Goal: Information Seeking & Learning: Check status

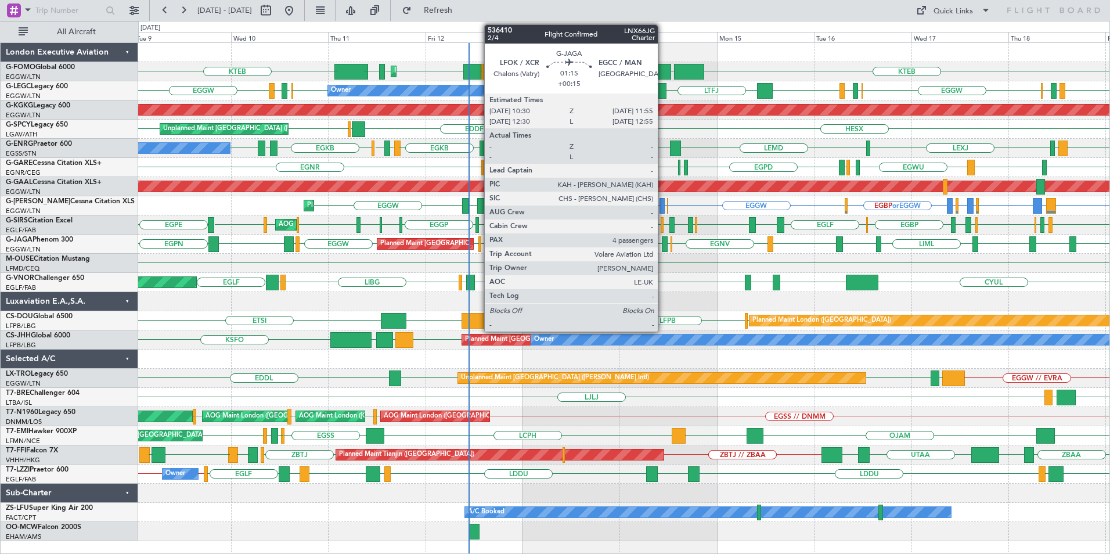
click at [373, 328] on div "KTEB EGGW [GEOGRAPHIC_DATA] LCLK [GEOGRAPHIC_DATA] EGGW EGGW [GEOGRAPHIC_DATA] …" at bounding box center [623, 292] width 971 height 498
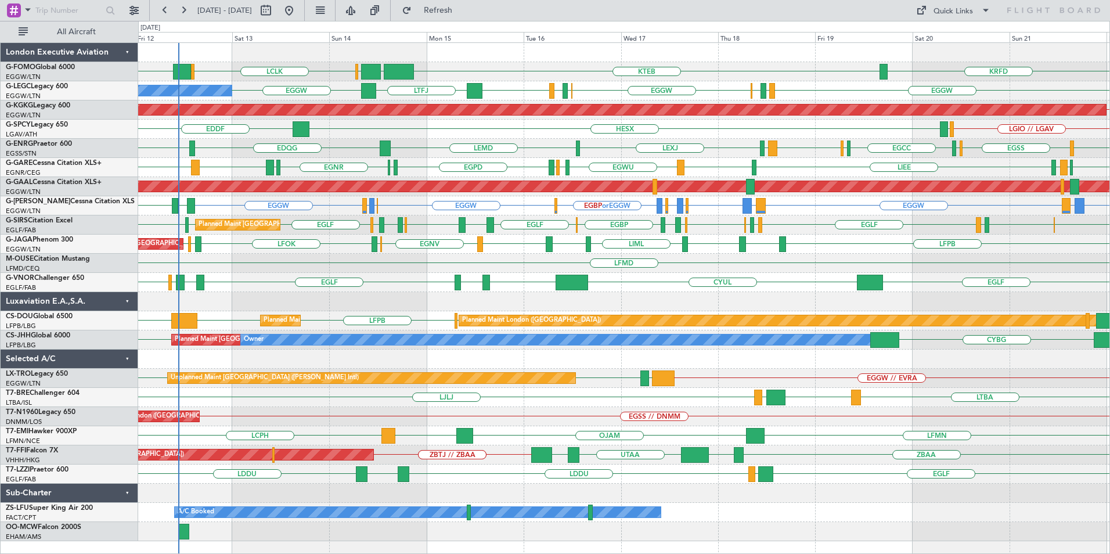
click at [711, 359] on div "KTEB EGGW [GEOGRAPHIC_DATA] LCLK [GEOGRAPHIC_DATA] EGGW KRFD Planned Maint [GEO…" at bounding box center [623, 292] width 971 height 498
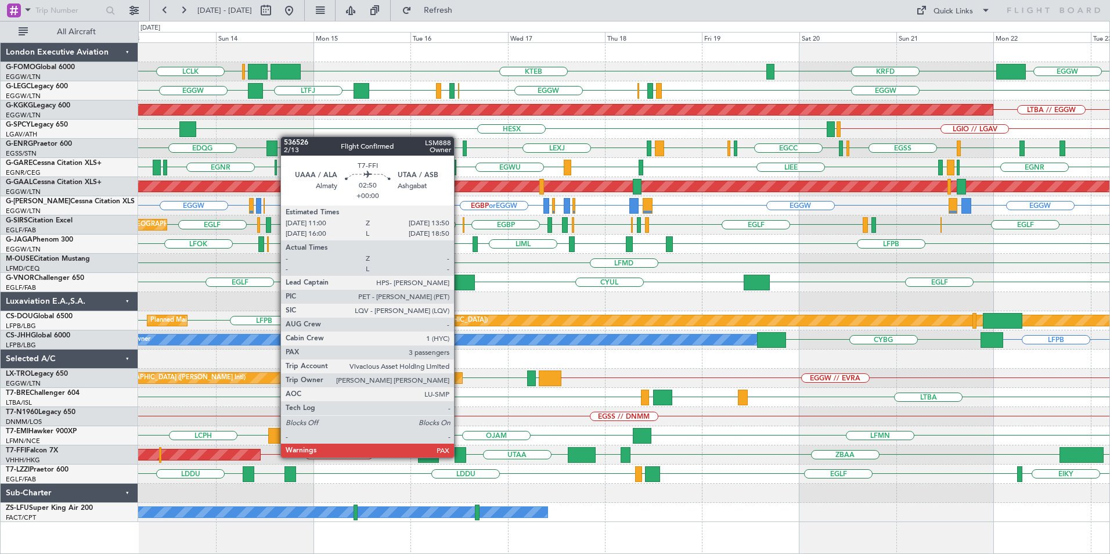
click at [459, 456] on div at bounding box center [461, 455] width 12 height 16
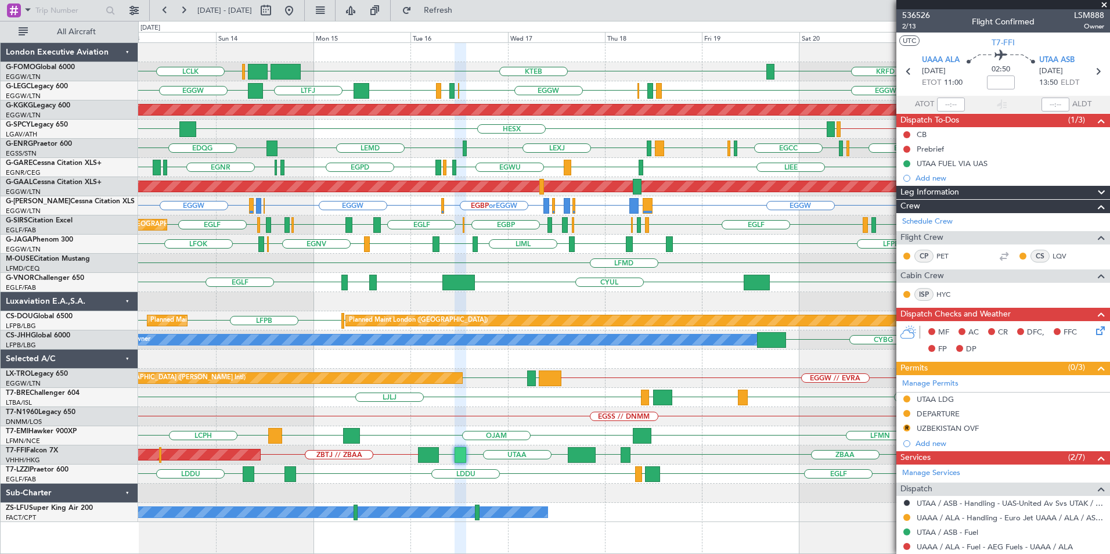
click at [344, 186] on div "KTEB EGGW [GEOGRAPHIC_DATA] LCLK EGGW KRFD Planned Maint [GEOGRAPHIC_DATA] ([GE…" at bounding box center [623, 282] width 971 height 479
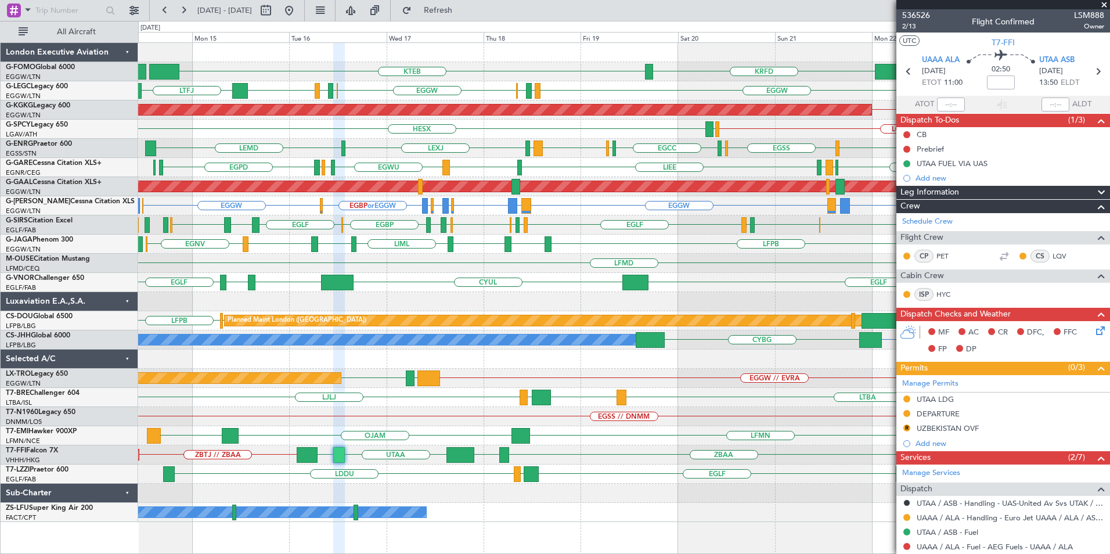
click at [643, 200] on div "KTEB EGGW KRFD EGGW EGPD [GEOGRAPHIC_DATA] EGGW [GEOGRAPHIC_DATA] EGPD EGGW LTF…" at bounding box center [623, 282] width 971 height 479
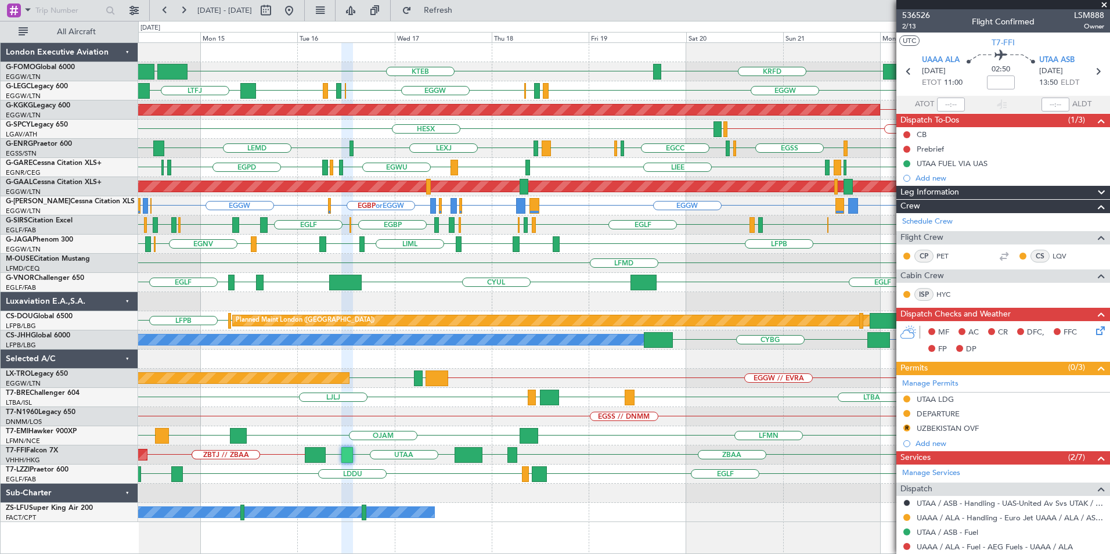
click at [635, 126] on div "HESX LGIO // LGAV LGMK" at bounding box center [623, 129] width 971 height 19
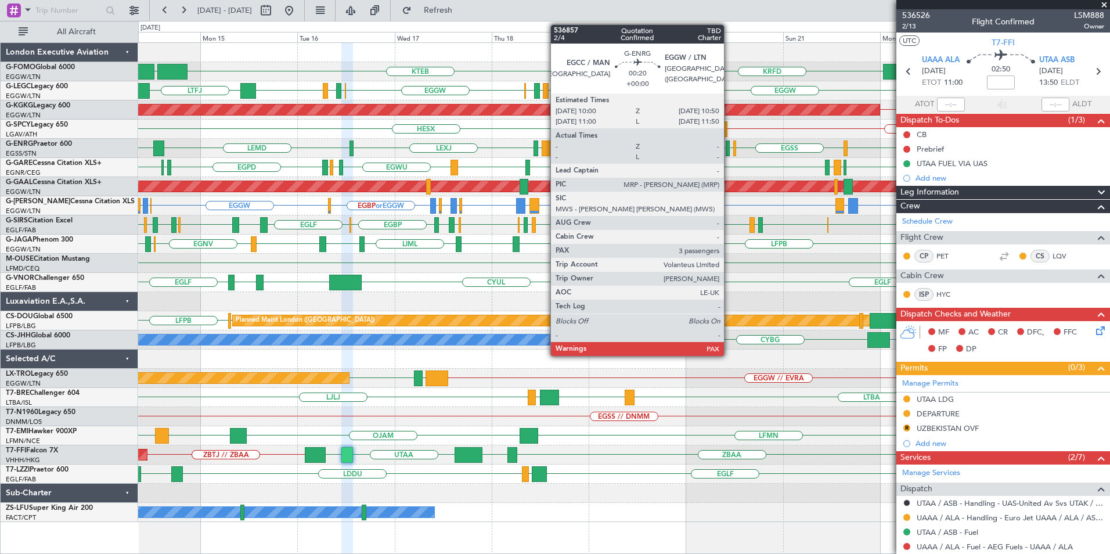
click at [739, 157] on div "EGSC [GEOGRAPHIC_DATA] LEMD LEXJ LEMD EDQG EGLF // EGSS EDDL [GEOGRAPHIC_DATA] …" at bounding box center [623, 148] width 971 height 19
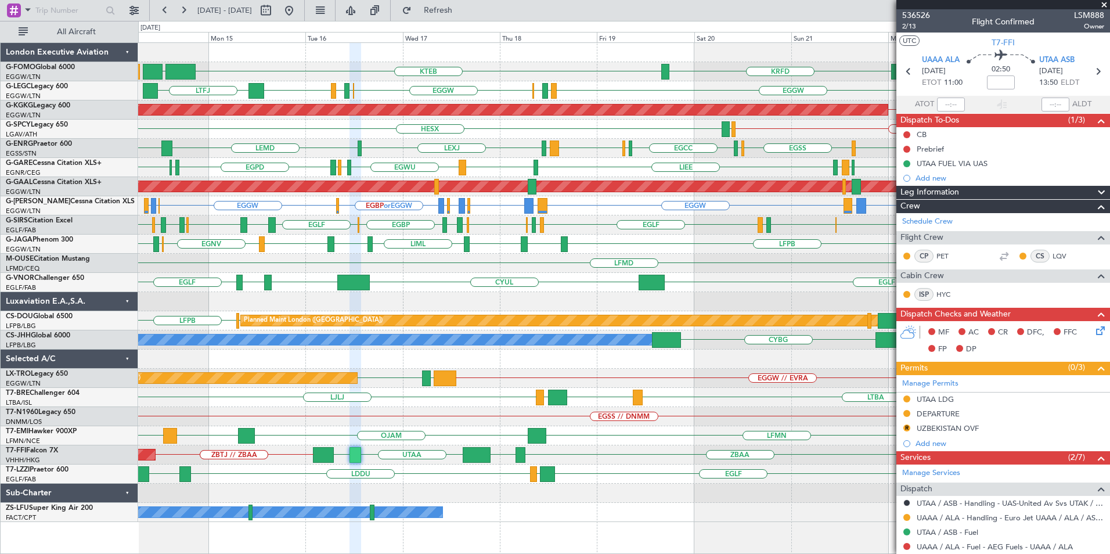
click at [739, 157] on div "EGSC [GEOGRAPHIC_DATA] LEMD LEXJ LEMD EDQG EGLF // EGSS EDDL [GEOGRAPHIC_DATA] …" at bounding box center [623, 148] width 971 height 19
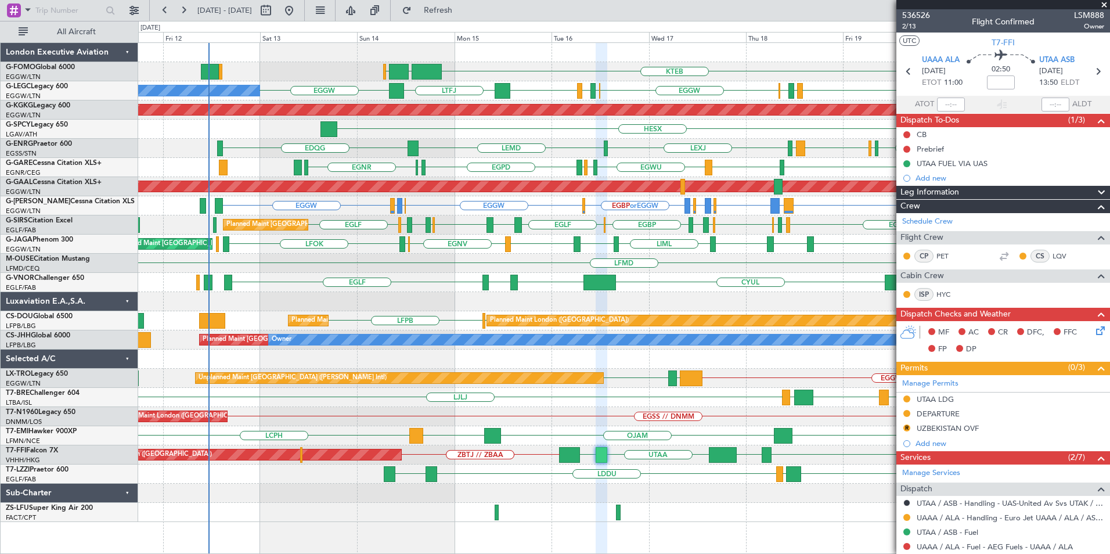
click at [757, 307] on div "OLBA KTEB EGGW KRFD Planned Maint [GEOGRAPHIC_DATA] ([GEOGRAPHIC_DATA]) EGGW EG…" at bounding box center [623, 282] width 971 height 479
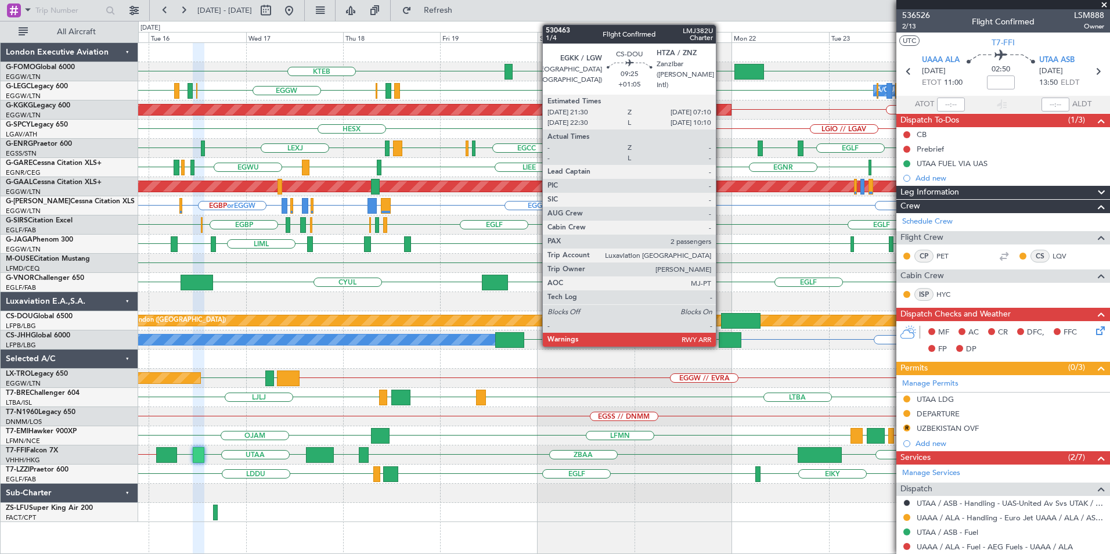
click at [415, 405] on div "KTEB EGGW KRFD A/C Unavailable [GEOGRAPHIC_DATA] ([GEOGRAPHIC_DATA]) EGGW EGPD …" at bounding box center [623, 282] width 971 height 479
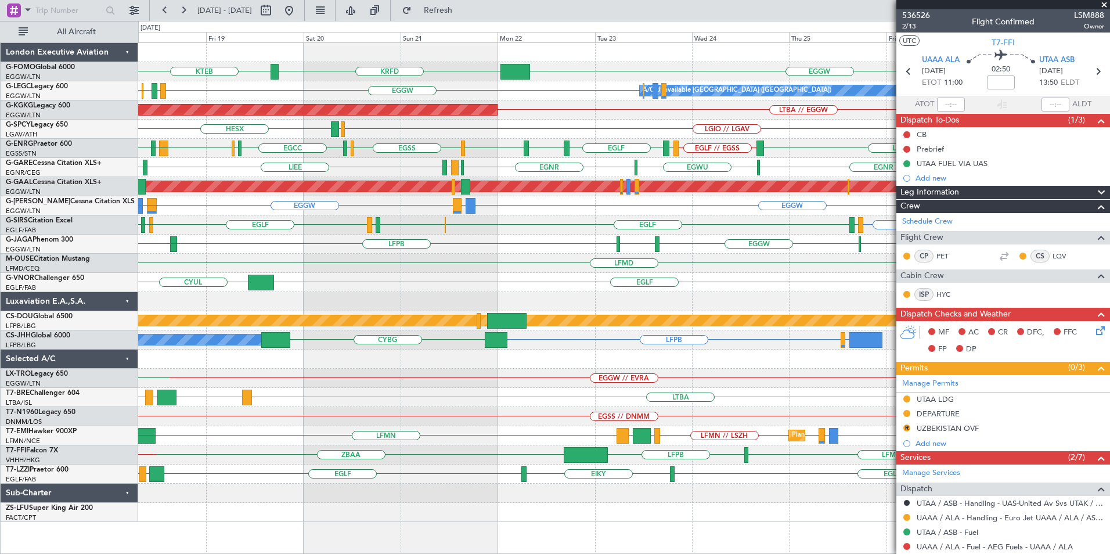
click at [547, 422] on div "KTEB EGGW KRFD A/C Unavailable [GEOGRAPHIC_DATA] ([GEOGRAPHIC_DATA]) EGGW EGPD …" at bounding box center [623, 282] width 971 height 479
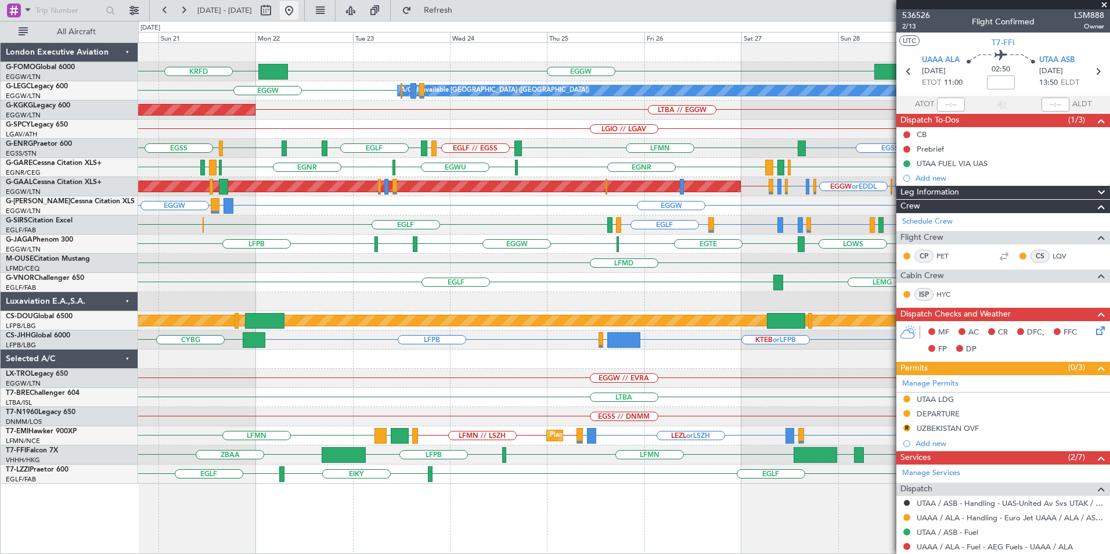
click at [298, 16] on button at bounding box center [289, 10] width 19 height 19
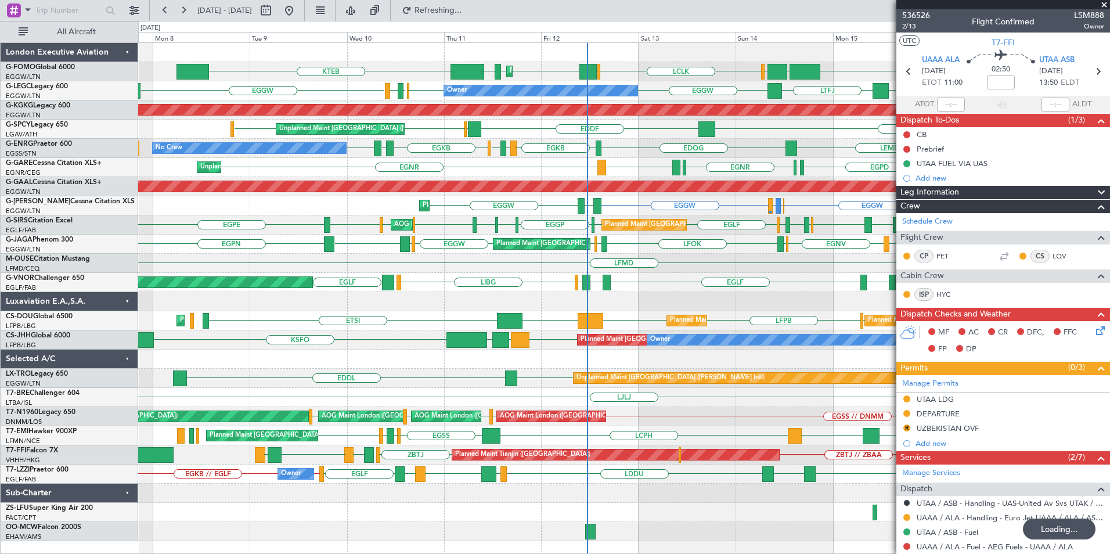
click at [525, 259] on div "KTEB LCLK [GEOGRAPHIC_DATA] EGGW Planned Maint [GEOGRAPHIC_DATA] ([GEOGRAPHIC_D…" at bounding box center [623, 292] width 971 height 498
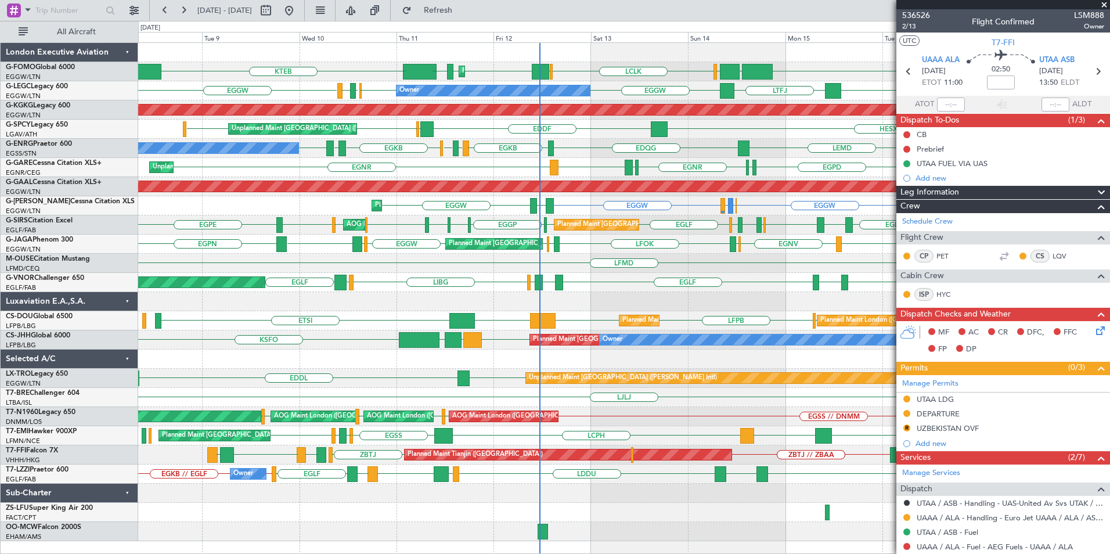
click at [452, 360] on div "Planned Maint [GEOGRAPHIC_DATA] ([GEOGRAPHIC_DATA]) [GEOGRAPHIC_DATA] LCLK [GEO…" at bounding box center [623, 292] width 971 height 498
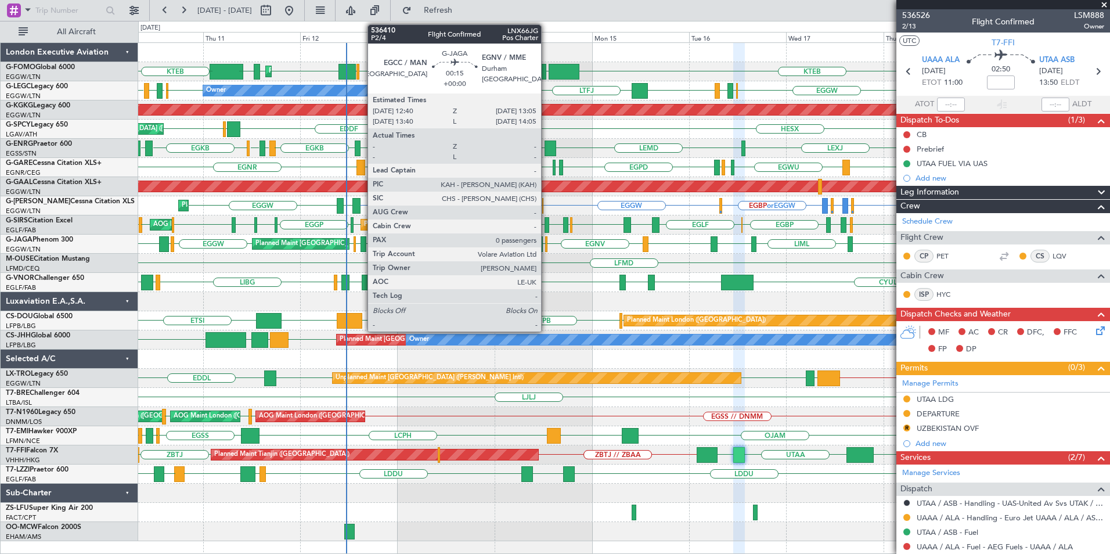
click at [546, 247] on div at bounding box center [546, 244] width 2 height 16
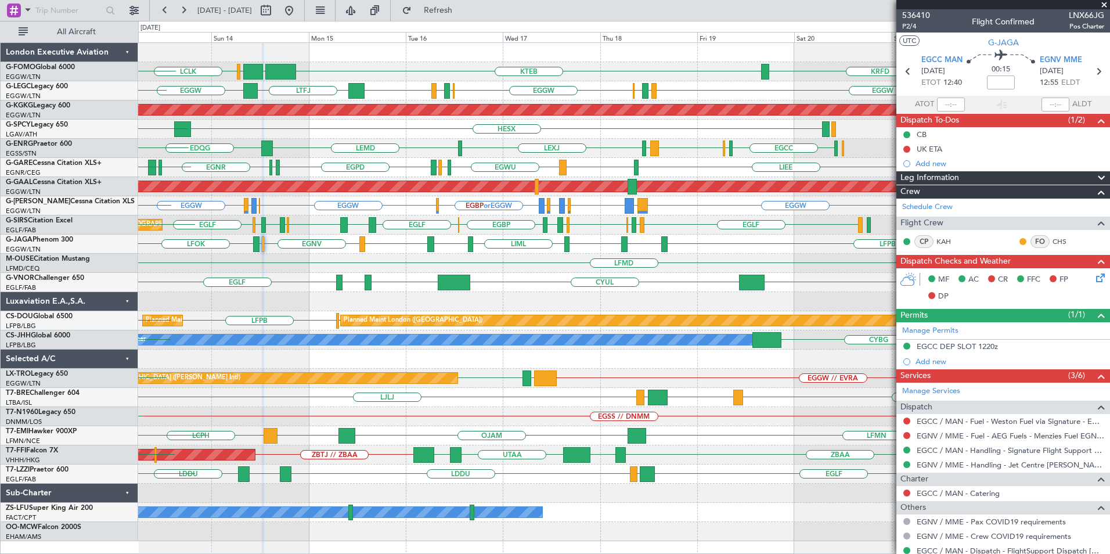
click at [378, 415] on div "OLBA LCLK KTEB EGGW KRFD EGGW Planned Maint [GEOGRAPHIC_DATA] ([GEOGRAPHIC_DATA…" at bounding box center [623, 292] width 971 height 498
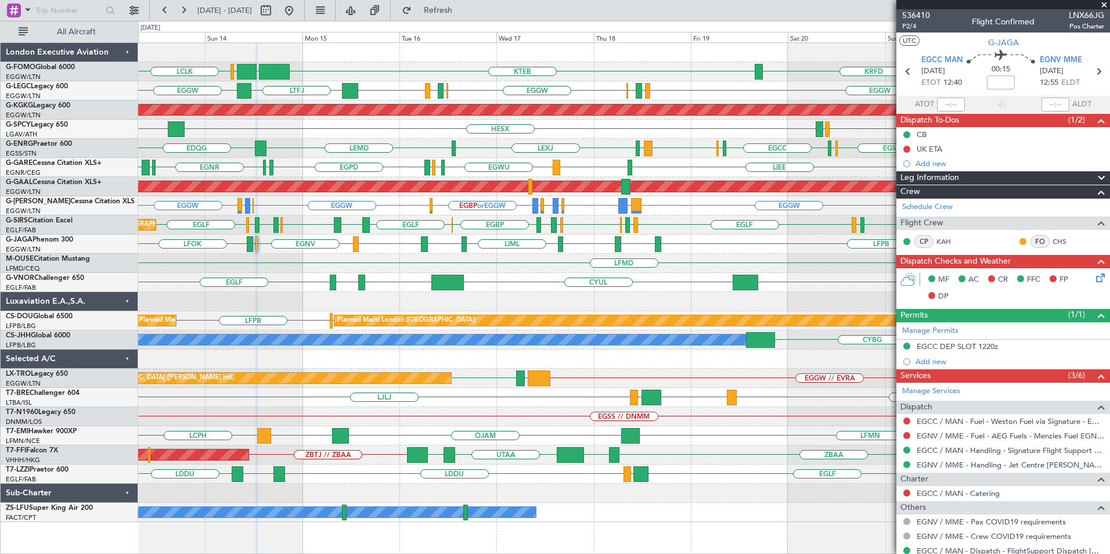
click at [197, 431] on div "LCPH LFMN [GEOGRAPHIC_DATA] LFMN Planned Maint [GEOGRAPHIC_DATA]" at bounding box center [623, 435] width 971 height 19
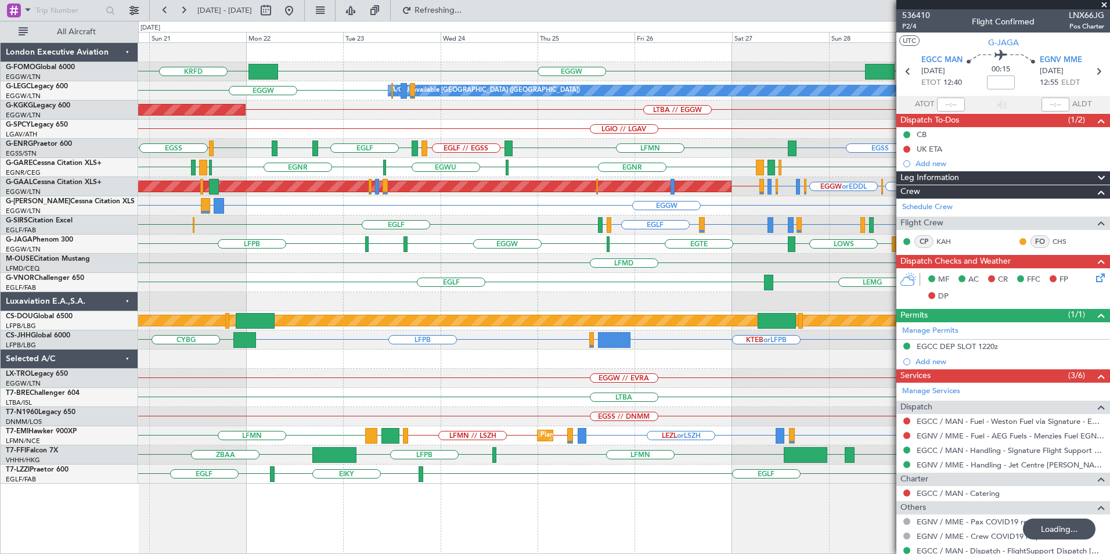
click at [682, 383] on div "KPHL KTEB EGGW KRFD A/C Unavailable [GEOGRAPHIC_DATA] ([GEOGRAPHIC_DATA]) EGGW …" at bounding box center [623, 263] width 971 height 441
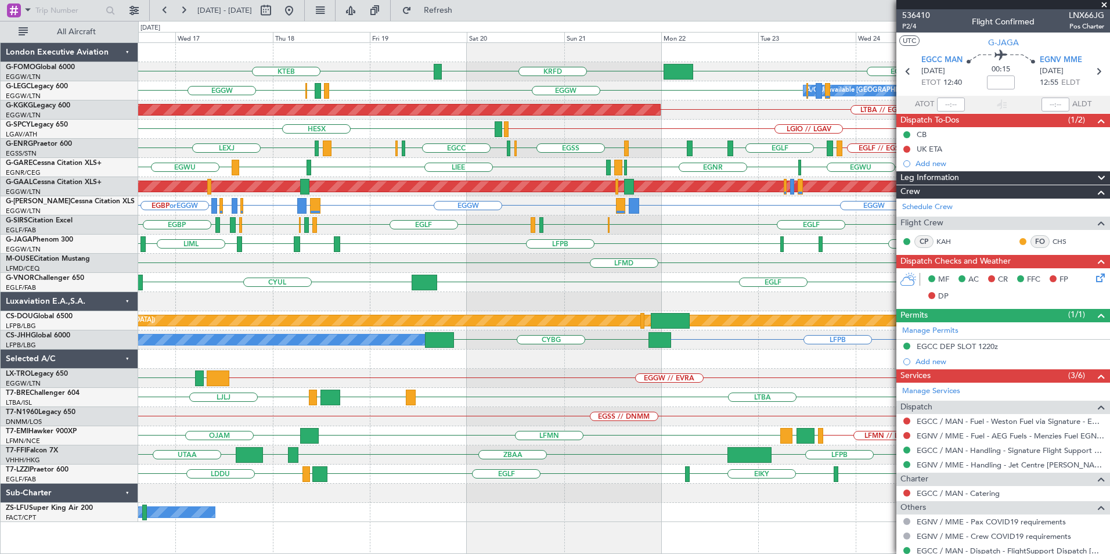
click at [493, 445] on div "KTEB EGGW KRFD EGGW EGPD [GEOGRAPHIC_DATA] EGGW A/C Unavailable [GEOGRAPHIC_DAT…" at bounding box center [623, 282] width 971 height 479
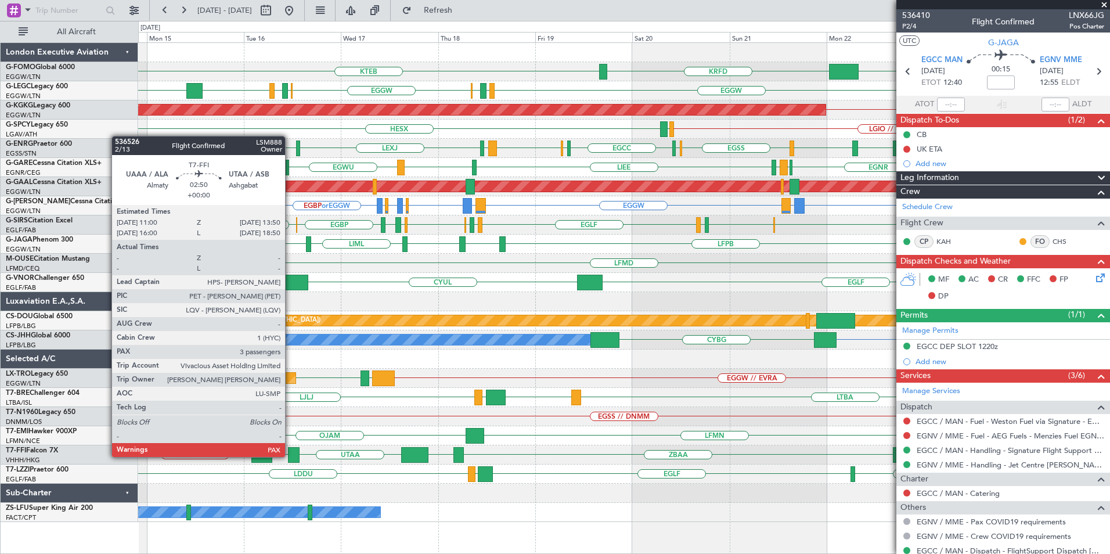
click at [290, 456] on div at bounding box center [294, 455] width 12 height 16
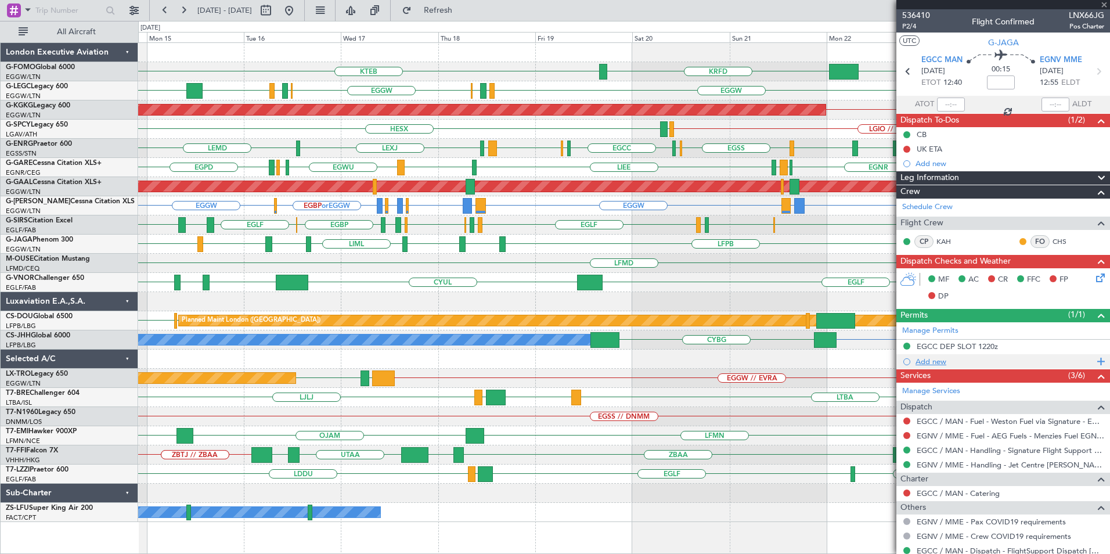
type input "3"
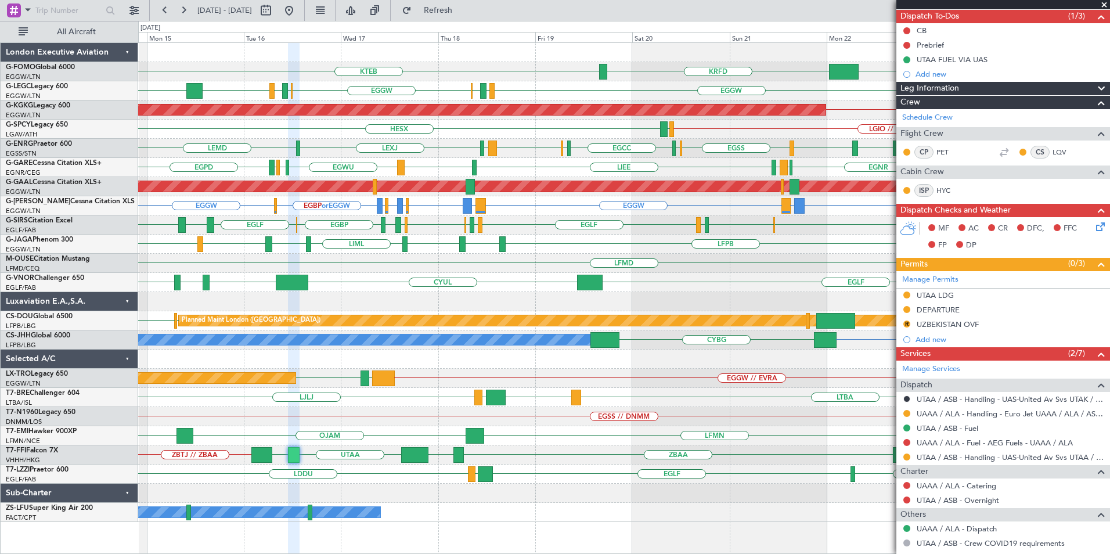
scroll to position [226, 0]
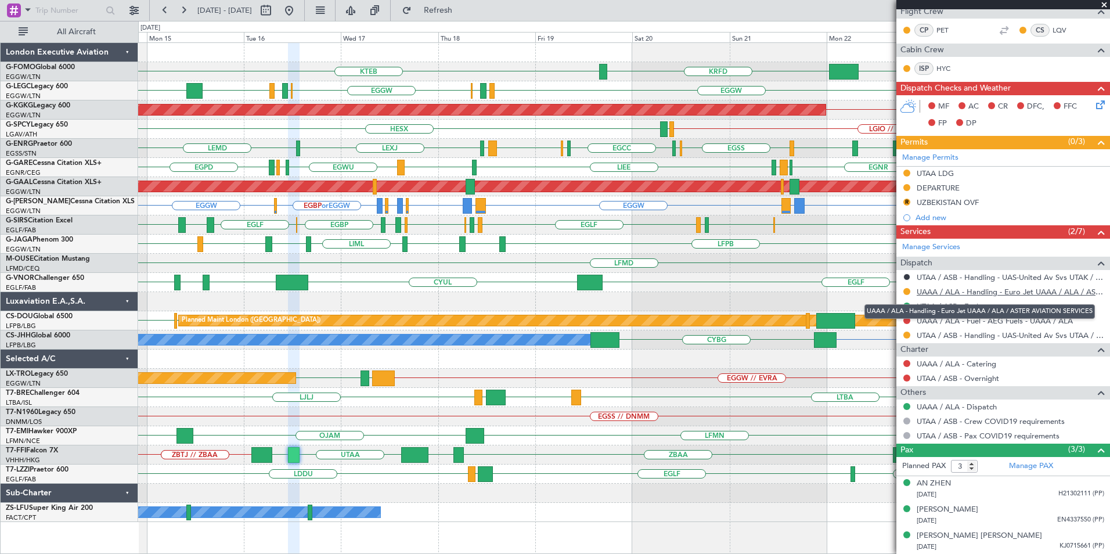
click at [969, 295] on link "UAAA / ALA - Handling - Euro Jet UAAA / ALA / ASTER AVIATION SERVICES" at bounding box center [1011, 292] width 188 height 10
click at [965, 340] on mat-tooltip-component "UTAA / ASB - Handling - UAS-United Av Svs UTAA / ASB" at bounding box center [1007, 355] width 185 height 31
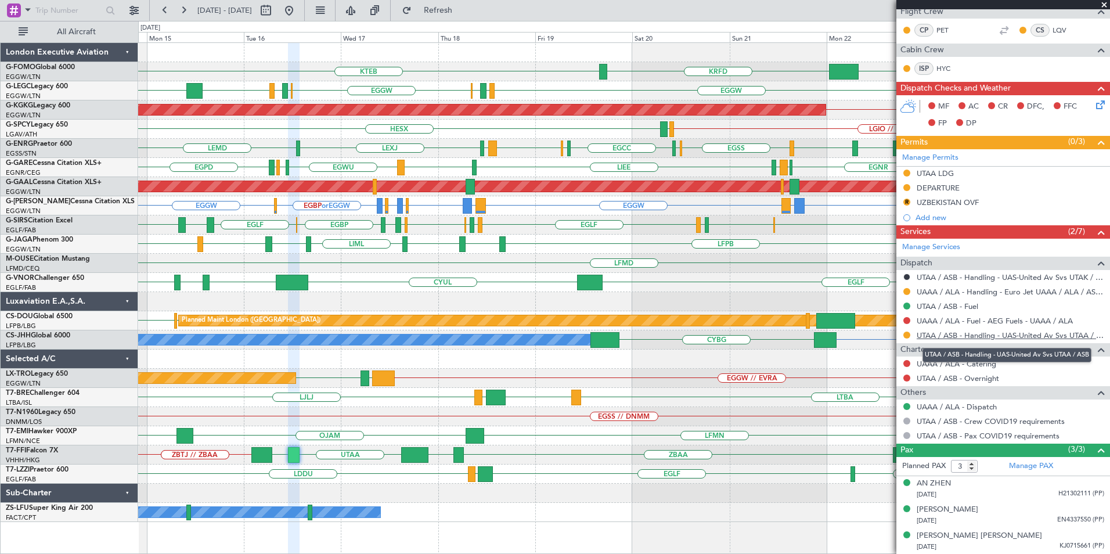
click at [965, 337] on link "UTAA / ASB - Handling - UAS-United Av Svs UTAA / ASB" at bounding box center [1011, 335] width 188 height 10
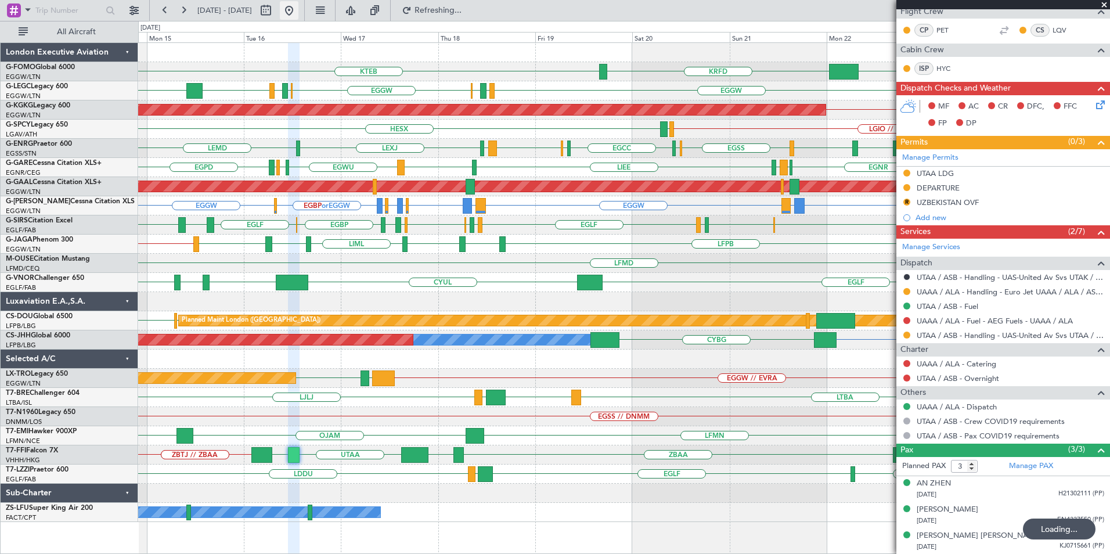
click at [298, 11] on button at bounding box center [289, 10] width 19 height 19
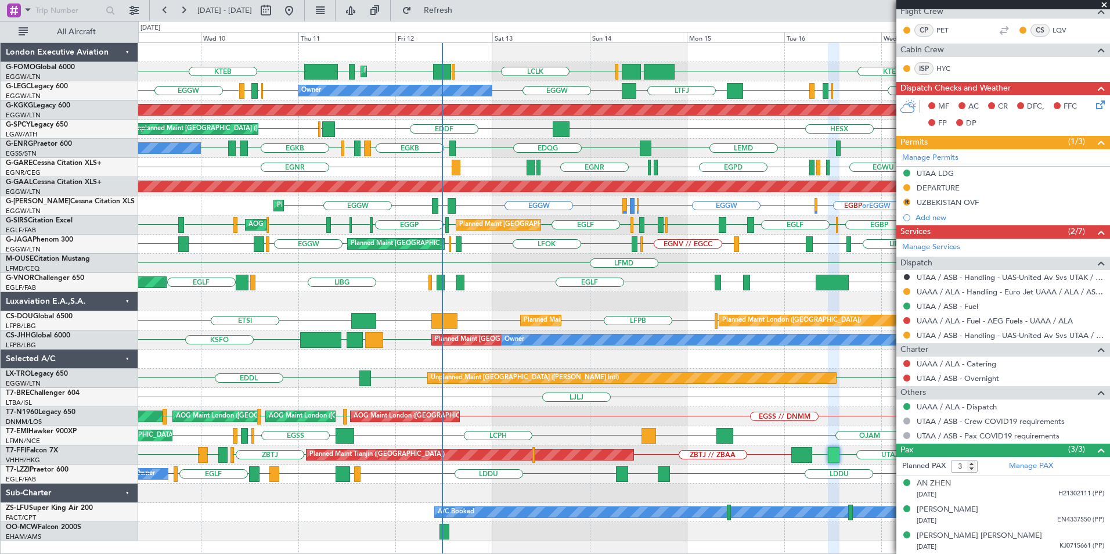
click at [552, 243] on div "KTEB KTEB EGGW [GEOGRAPHIC_DATA] LCLK [GEOGRAPHIC_DATA] EGGW EGGW [GEOGRAPHIC_D…" at bounding box center [623, 292] width 971 height 498
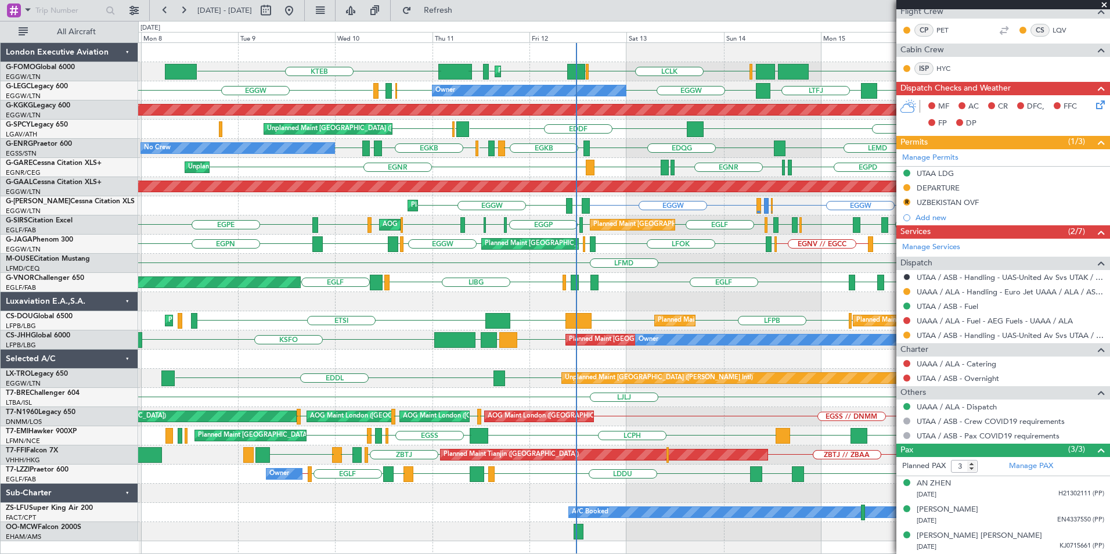
click at [661, 364] on div "Planned Maint [GEOGRAPHIC_DATA] ([GEOGRAPHIC_DATA]) KTEB KTEB EGGW [GEOGRAPHIC_…" at bounding box center [623, 292] width 971 height 498
click at [434, 341] on div "Planned Maint [GEOGRAPHIC_DATA] ([GEOGRAPHIC_DATA]) KTEB KTEB EGGW [GEOGRAPHIC_…" at bounding box center [623, 292] width 971 height 498
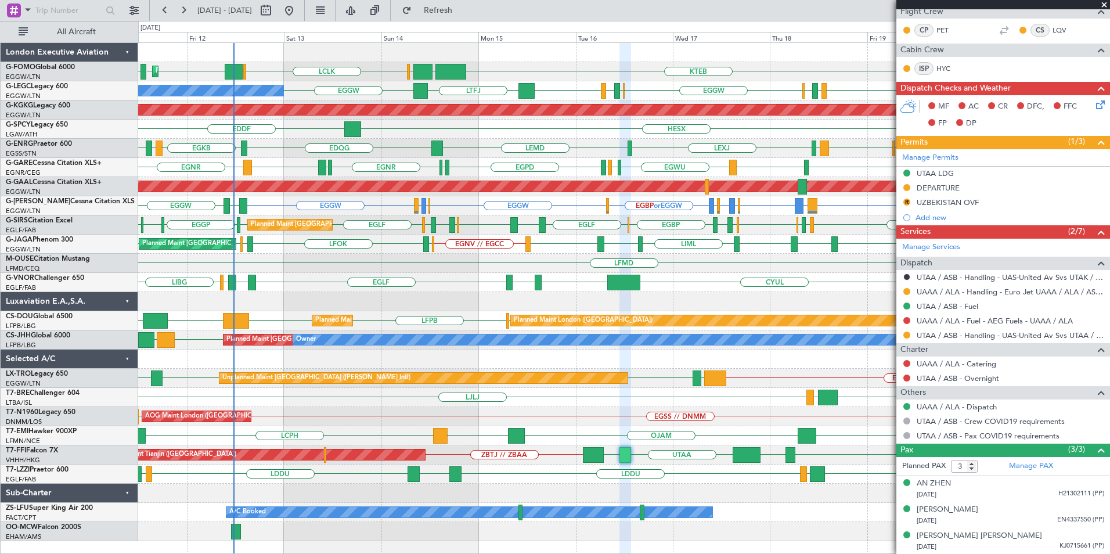
click at [409, 290] on div "CYUL [GEOGRAPHIC_DATA] LFMN [GEOGRAPHIC_DATA] LFMN LGKR LIBG [GEOGRAPHIC_DATA] …" at bounding box center [623, 282] width 971 height 19
click at [728, 273] on div "Planned Maint [GEOGRAPHIC_DATA] ([GEOGRAPHIC_DATA]) KTEB EGGW [GEOGRAPHIC_DATA]…" at bounding box center [623, 292] width 971 height 498
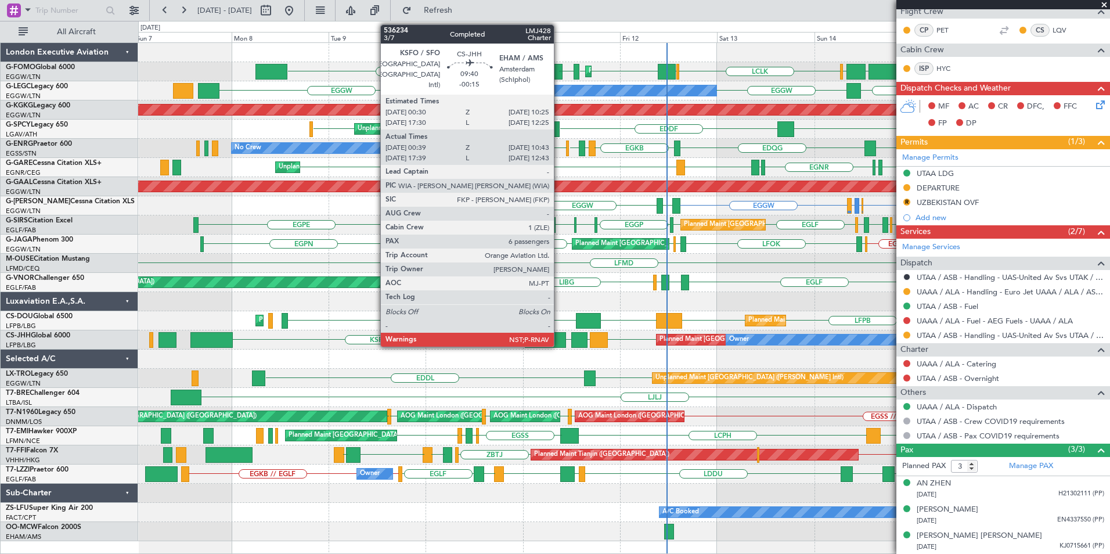
click at [559, 339] on div at bounding box center [545, 340] width 41 height 16
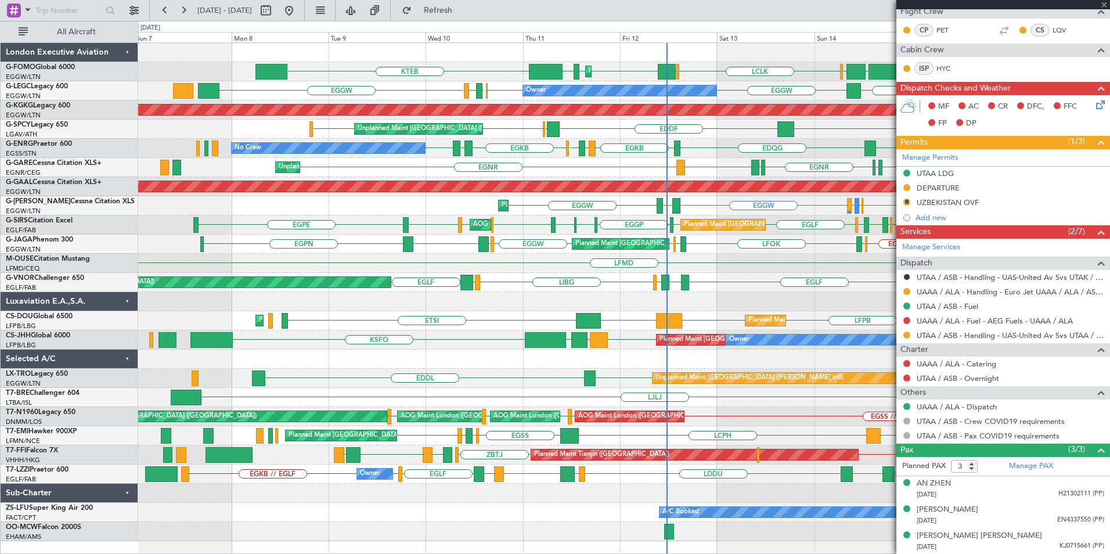
type input "-00:15"
type input "00:49"
type input "10:38"
type input "6"
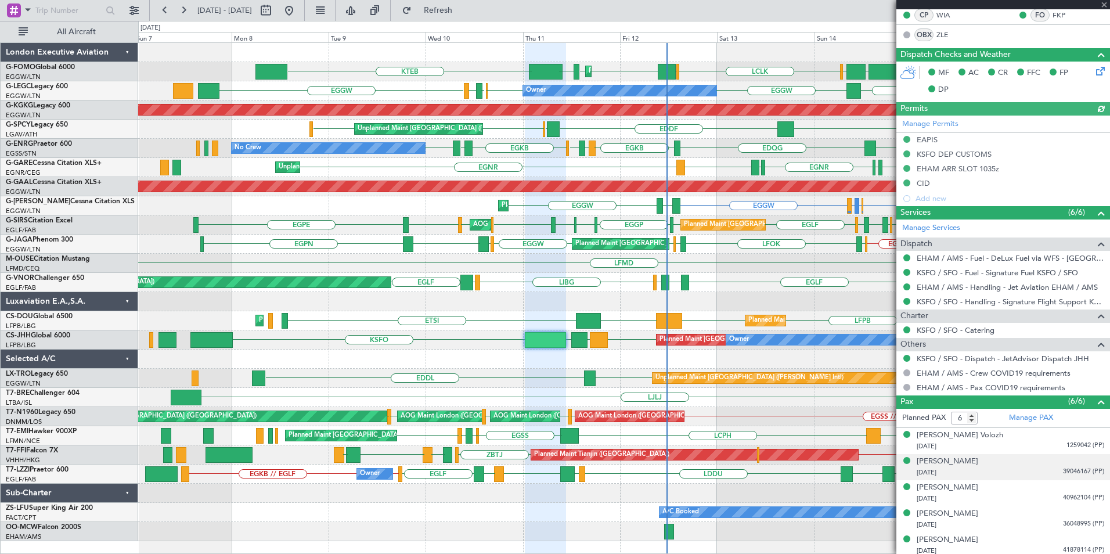
scroll to position [290, 0]
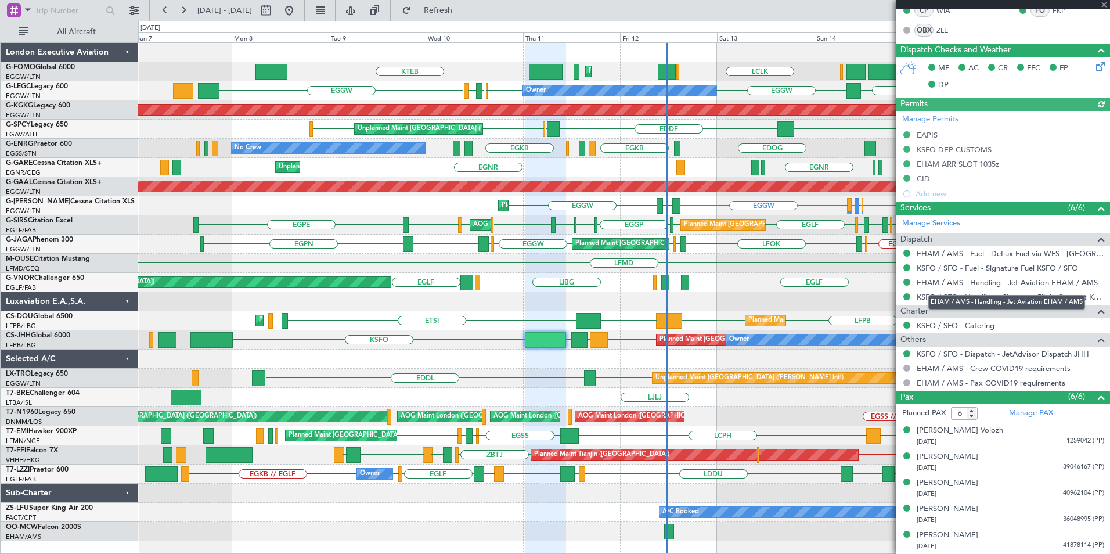
click at [964, 285] on link "EHAM / AMS - Handling - Jet Aviation EHAM / AMS" at bounding box center [1007, 283] width 181 height 10
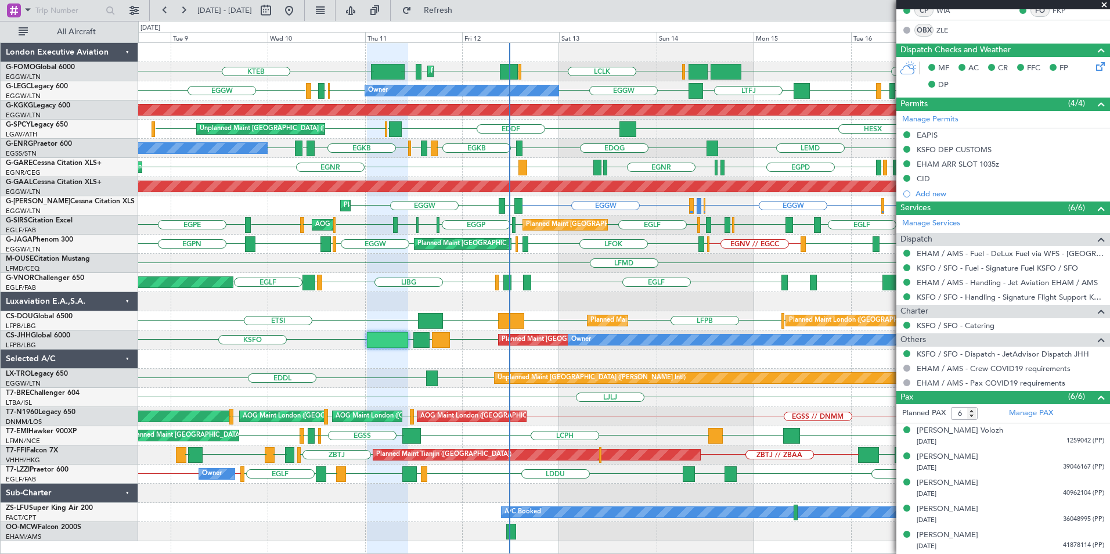
click at [405, 387] on div "EDDL LGAV LGAV Unplanned Maint [GEOGRAPHIC_DATA] ([PERSON_NAME] Intl)" at bounding box center [623, 378] width 971 height 19
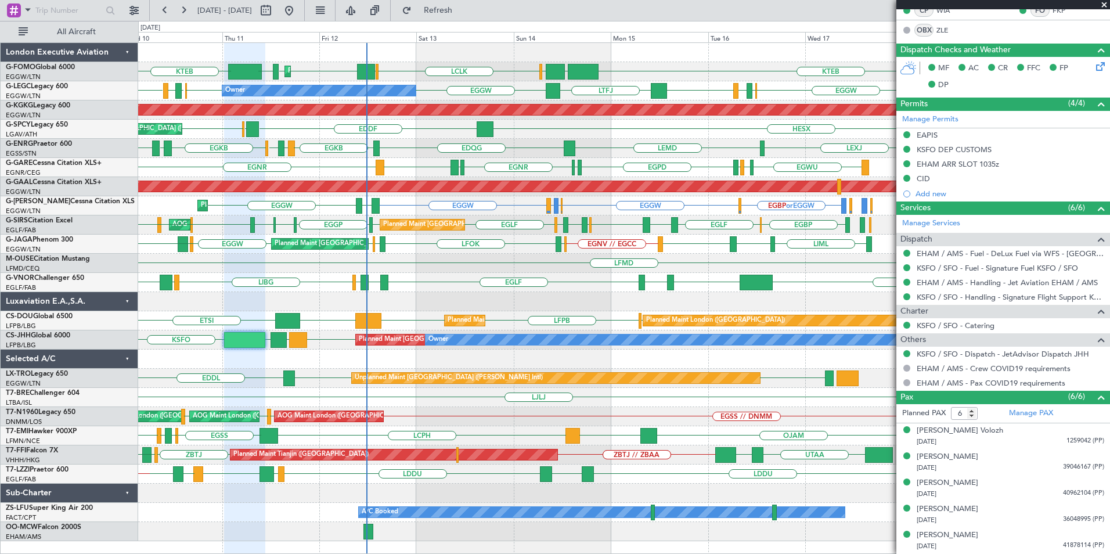
click at [378, 360] on div "KTEB KTEB EGGW [GEOGRAPHIC_DATA] LCLK [GEOGRAPHIC_DATA] EGGW EGGW [GEOGRAPHIC_D…" at bounding box center [623, 292] width 971 height 498
click at [527, 407] on div "Planned Maint [GEOGRAPHIC_DATA] ([GEOGRAPHIC_DATA]) KTEB KTEB EGGW [GEOGRAPHIC_…" at bounding box center [623, 292] width 971 height 498
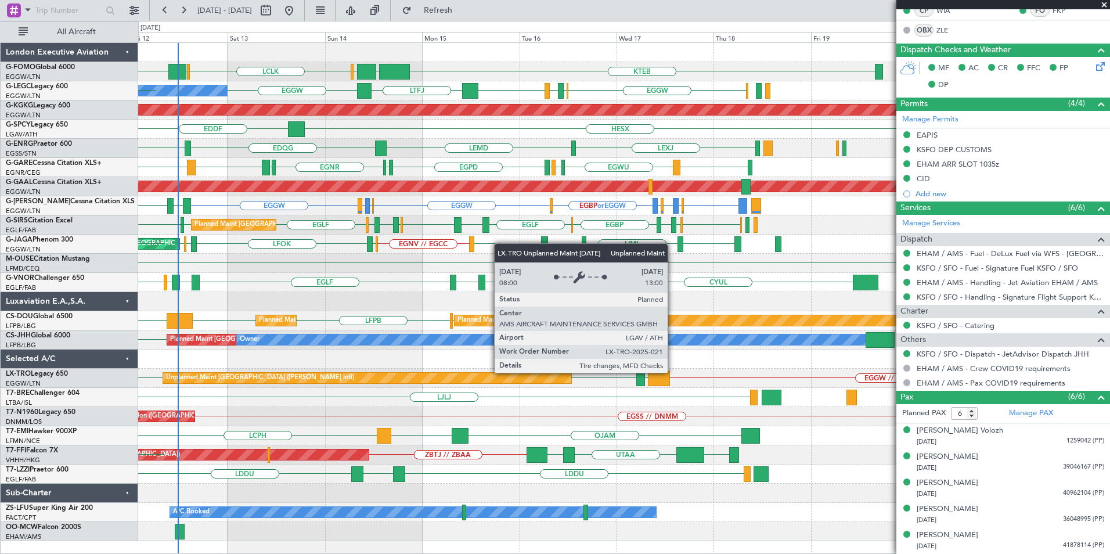
click at [277, 380] on div "Unplanned Maint [GEOGRAPHIC_DATA] ([PERSON_NAME] Intl)" at bounding box center [367, 378] width 409 height 12
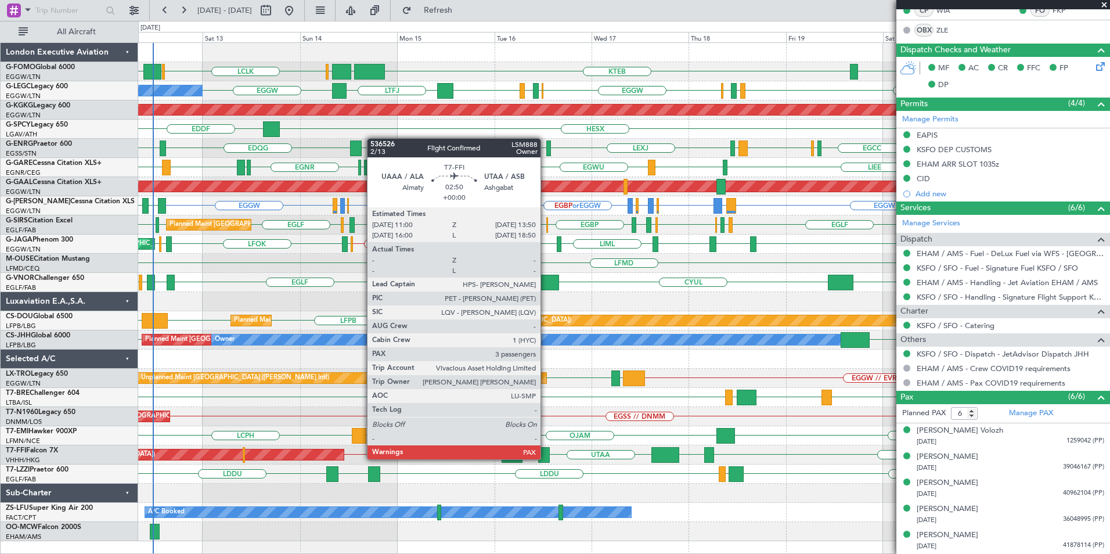
click at [546, 458] on div at bounding box center [544, 455] width 12 height 16
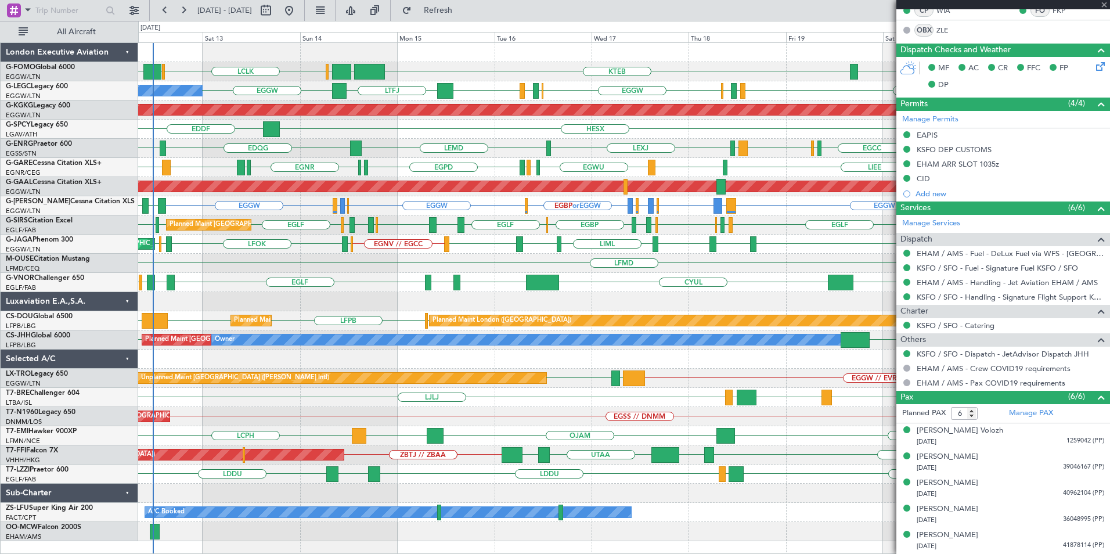
type input "3"
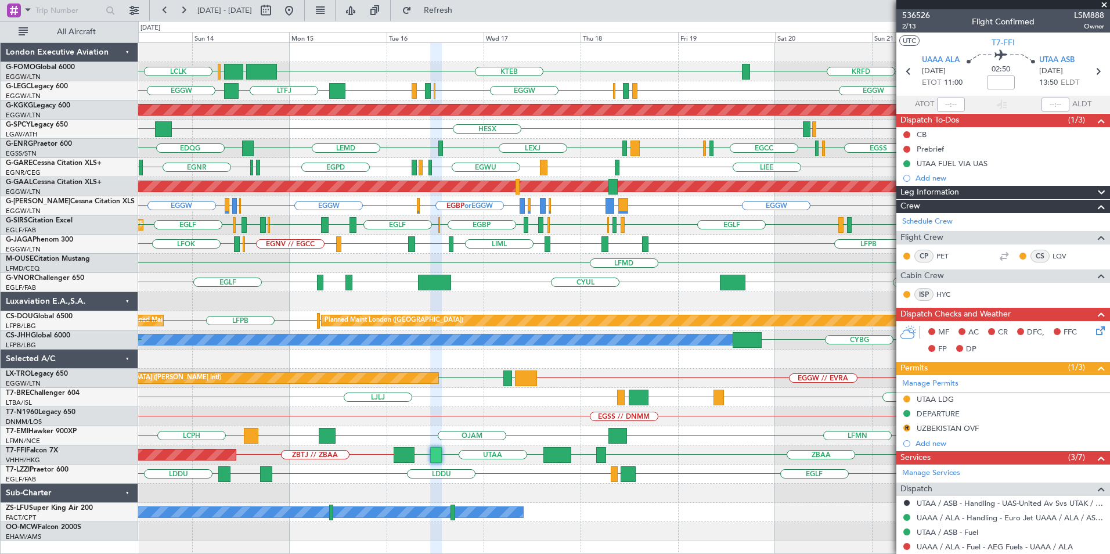
click at [670, 453] on div "ZBAA VHHH UTAA UAAA ZBTJ // ZBAA ZBTJ // ZBAA Planned Maint Tianjin ([GEOGRAPHI…" at bounding box center [623, 454] width 971 height 19
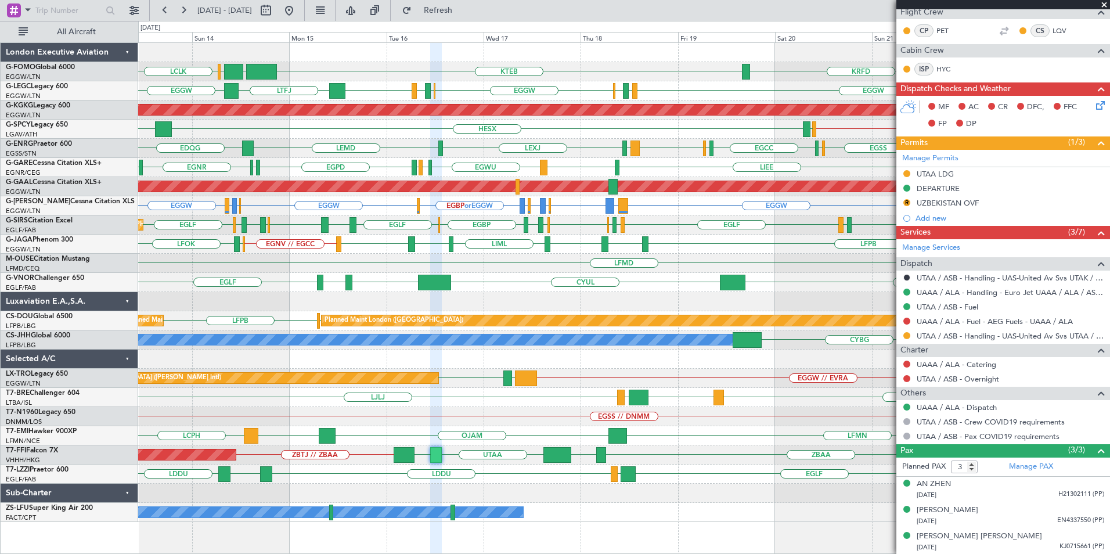
scroll to position [226, 0]
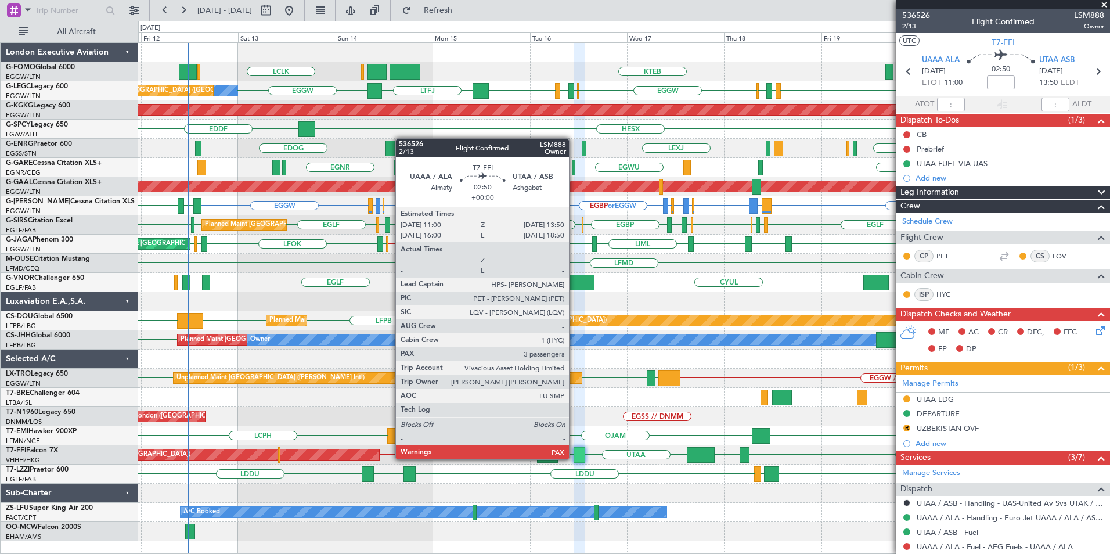
scroll to position [226, 0]
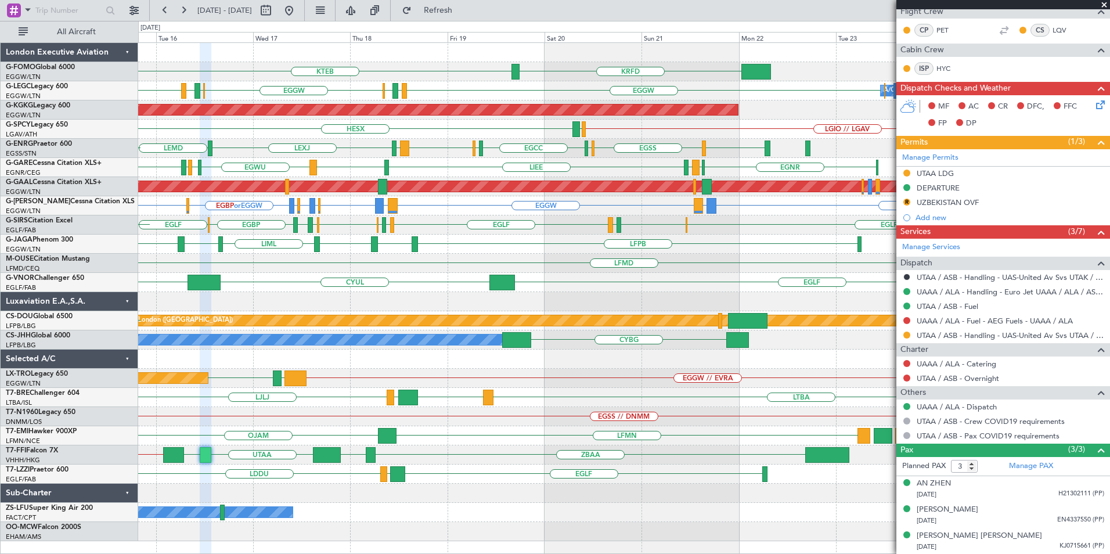
click at [412, 442] on div "KTEB KRFD EGGW OLBA LCLK EGGW EGPD EGLF EGGW EGWU EGPD EGGW A/C Unavailable Lon…" at bounding box center [623, 292] width 971 height 498
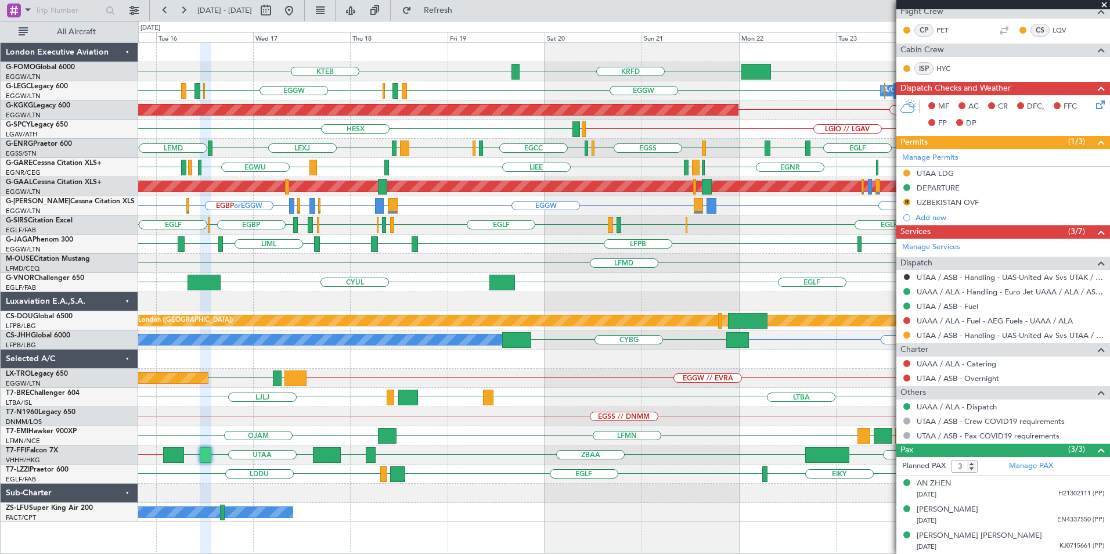
click at [515, 492] on div at bounding box center [623, 493] width 971 height 19
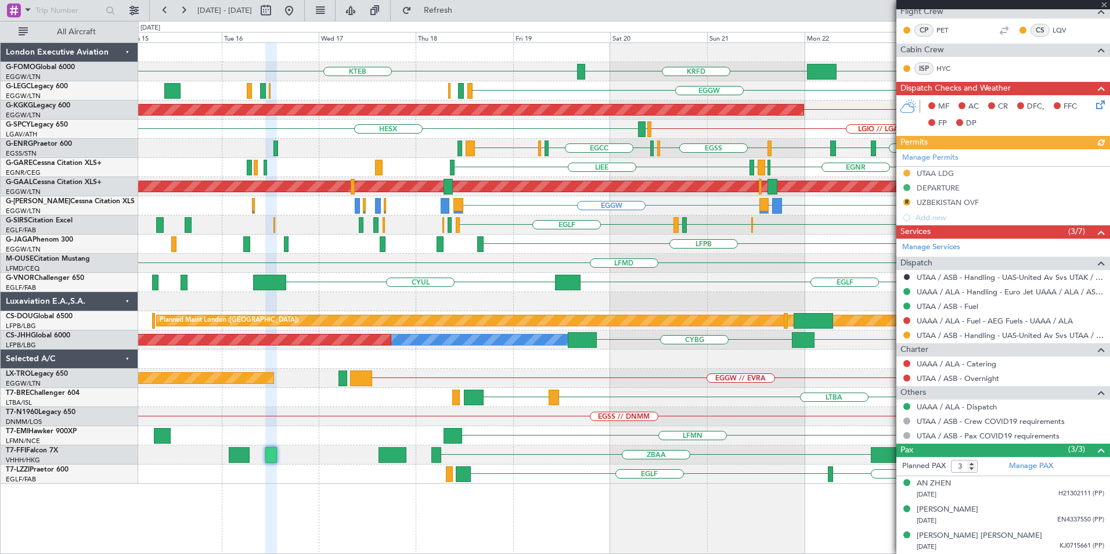
click at [603, 394] on div "KTEB EGGW KRFD EGGW A/C Unavailable London (Luton) Owner Planned Maint London (…" at bounding box center [623, 263] width 971 height 441
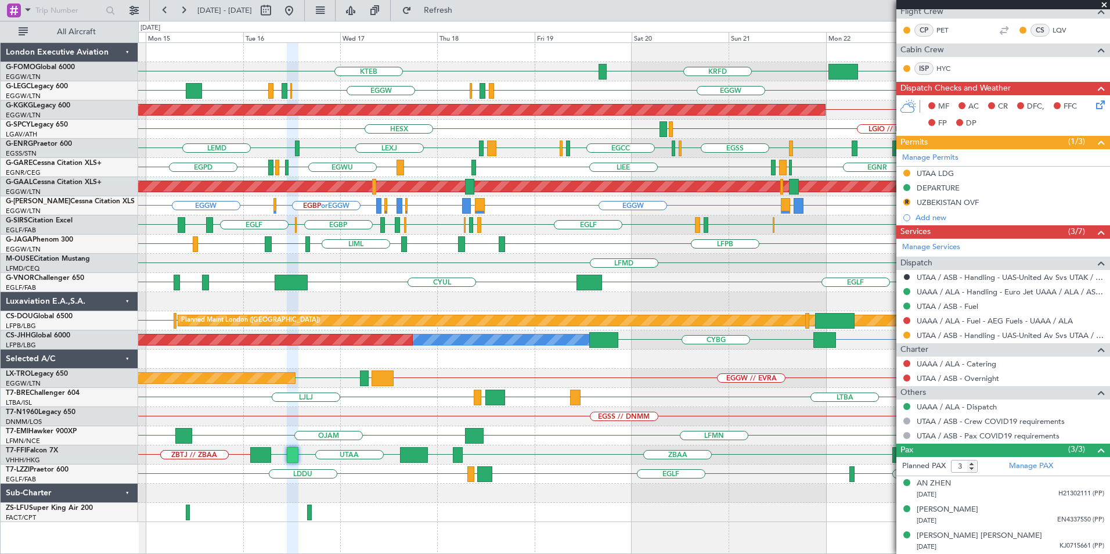
click at [964, 341] on div "UTAA / ASB - Handling - UAS-United Av Svs UTAA / ASB" at bounding box center [1004, 335] width 214 height 15
click at [965, 340] on mat-tooltip-component "UTAA / ASB - Handling - UAS-United Av Svs UTAA / ASB" at bounding box center [1007, 355] width 185 height 31
click at [965, 333] on link "UTAA / ASB - Handling - UAS-United Av Svs UTAA / ASB" at bounding box center [1011, 335] width 188 height 10
drag, startPoint x: 452, startPoint y: 16, endPoint x: 455, endPoint y: 26, distance: 10.7
click at [453, 16] on button "Refresh" at bounding box center [432, 10] width 70 height 19
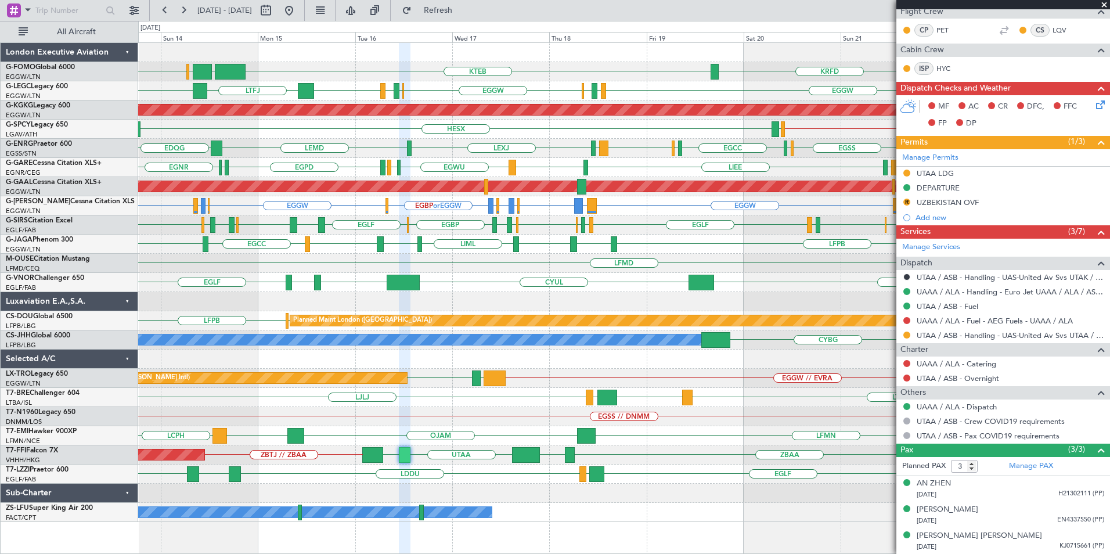
click at [354, 259] on div "KTEB EGGW OLBA LCLK EGGW KRFD Planned Maint London (Luton) A/C Unavailable Lond…" at bounding box center [623, 282] width 971 height 479
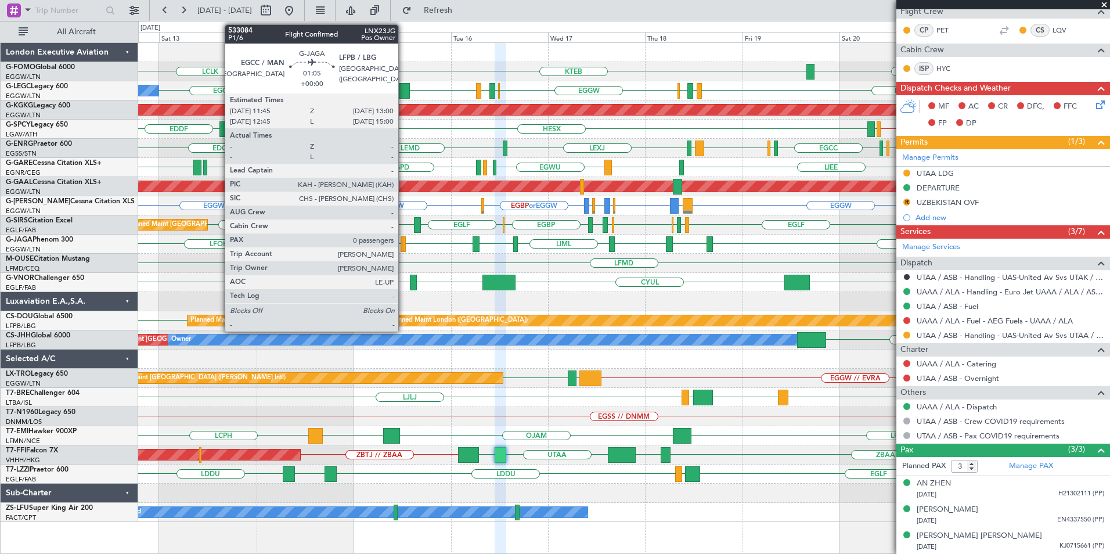
click at [404, 243] on div at bounding box center [403, 244] width 5 height 16
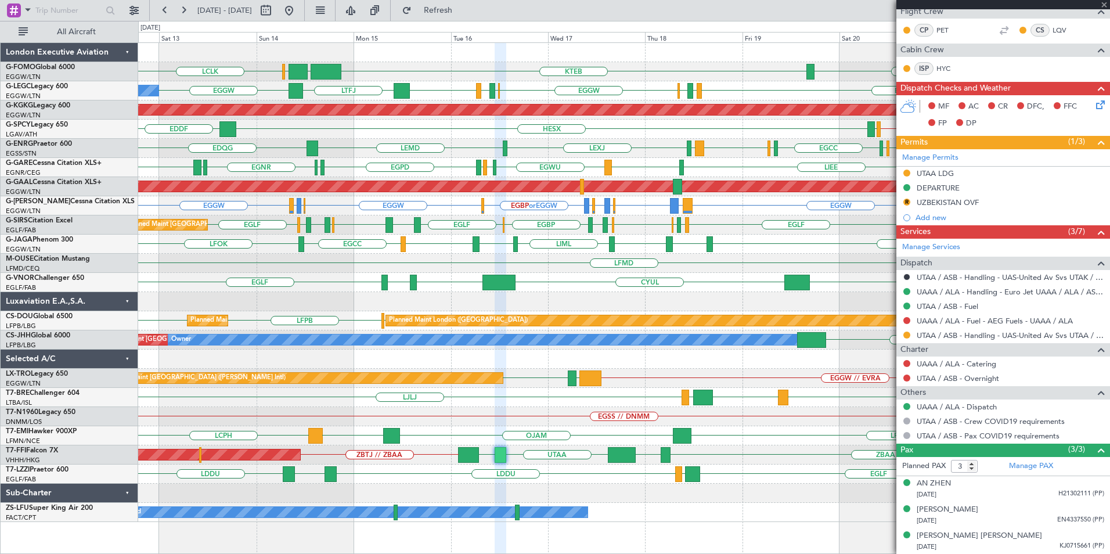
type input "0"
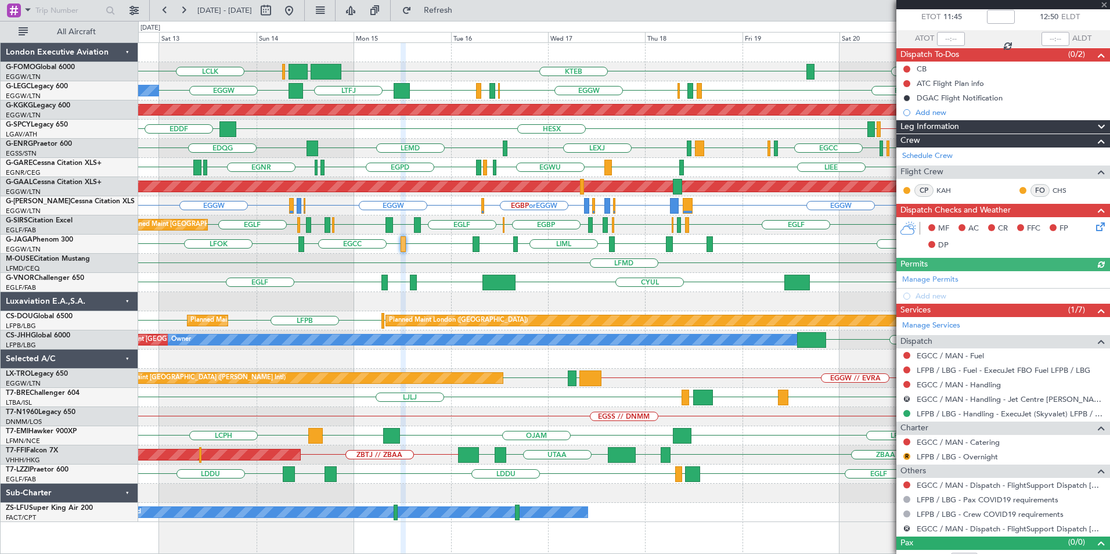
scroll to position [80, 0]
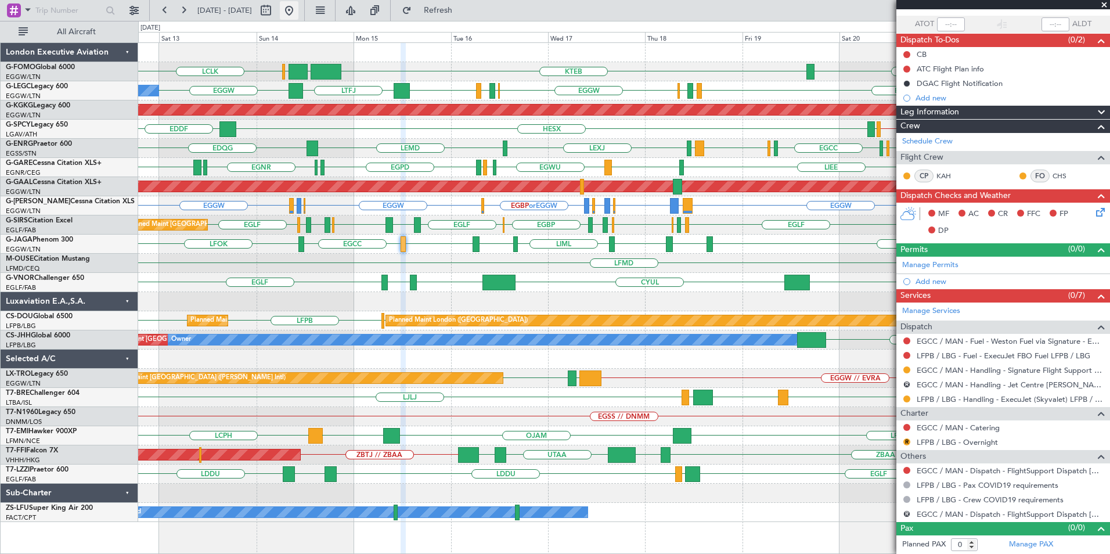
click at [298, 14] on button at bounding box center [289, 10] width 19 height 19
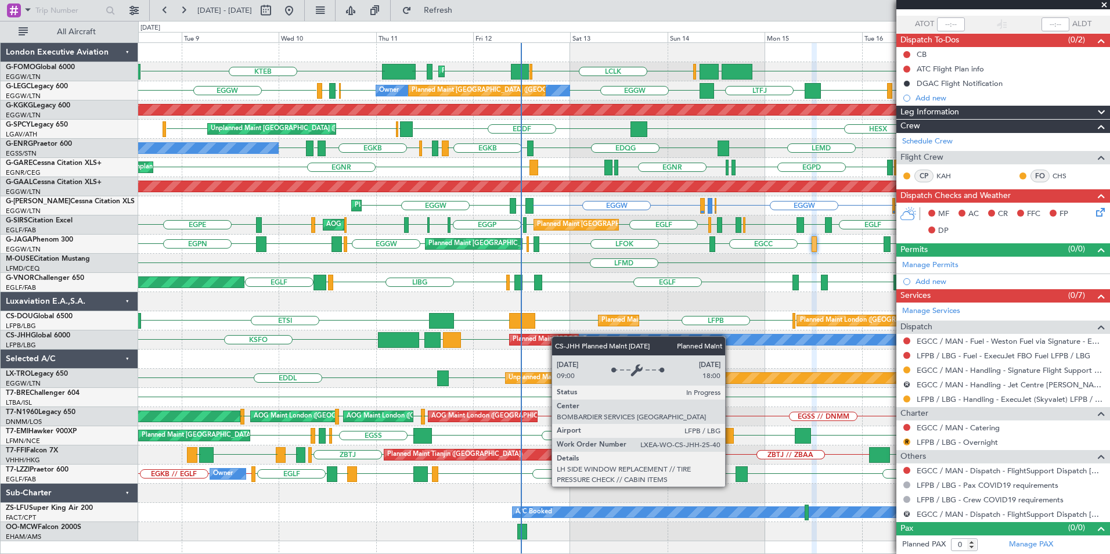
click at [555, 337] on div "KTEB EGGW OLBA LCLK EGGW OLBA Planned Maint London (Luton) EGGW EDDH KTEB Plann…" at bounding box center [623, 292] width 971 height 498
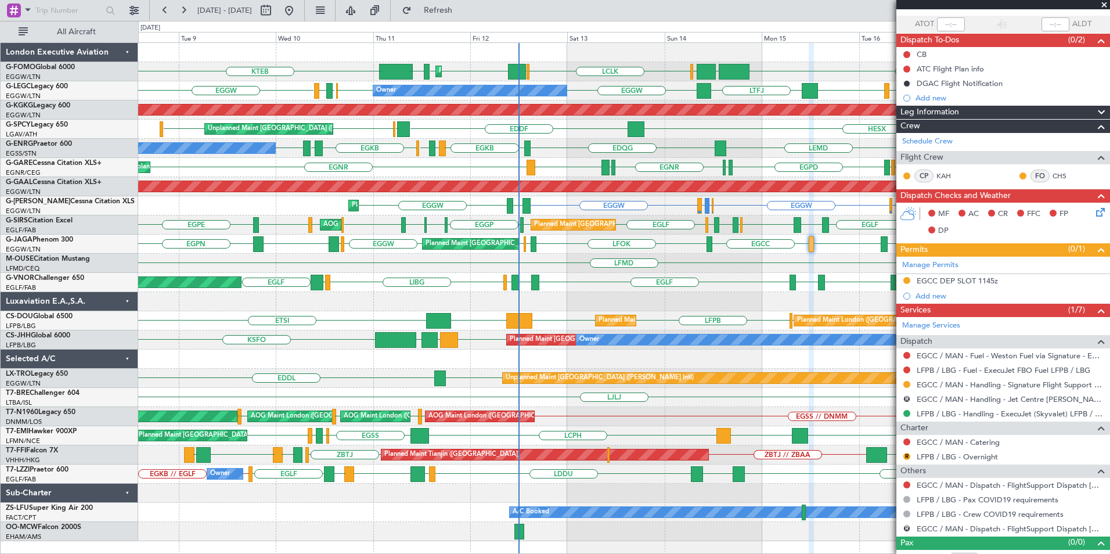
click at [451, 366] on div "OLBA LCLK OLBA EGGW EGGW EDDH KTEB KTEB EGGW Planned Maint London (Luton) Plann…" at bounding box center [623, 292] width 971 height 498
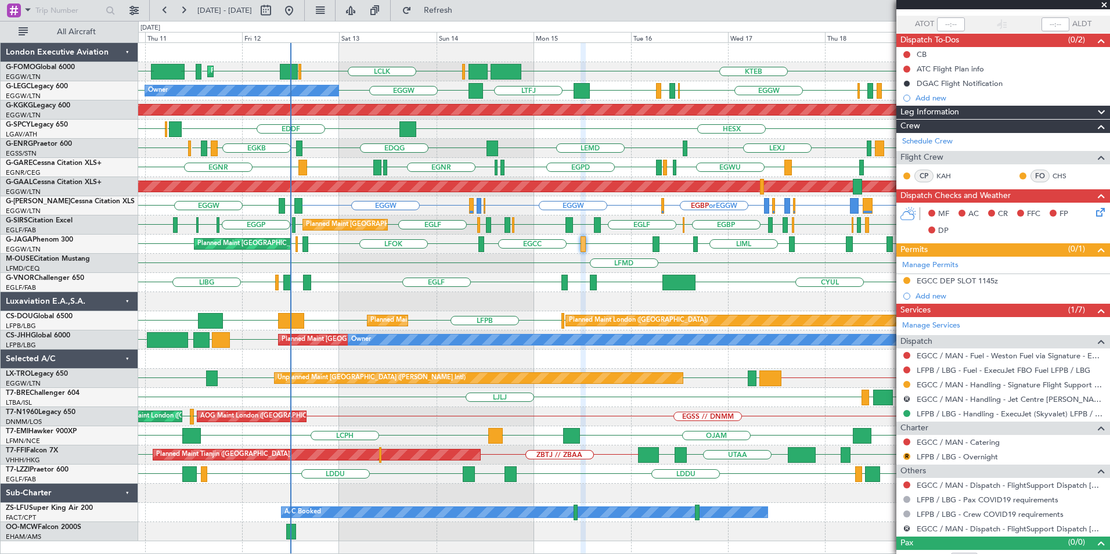
click at [1103, 4] on span at bounding box center [1105, 5] width 12 height 10
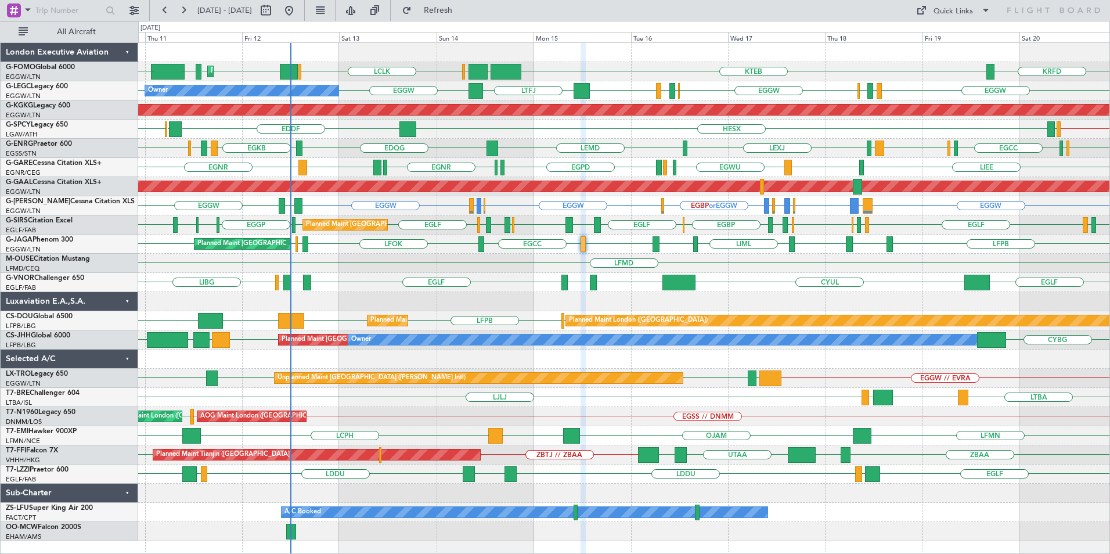
scroll to position [0, 0]
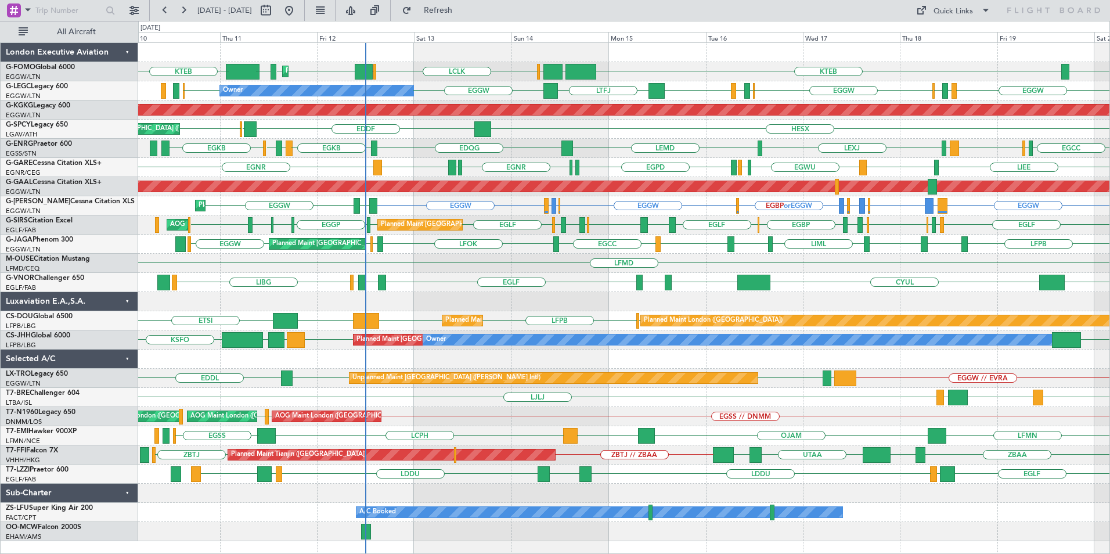
click at [573, 347] on div "OLBA LCLK OLBA EGGW EGGW EDDH KTEB KTEB EGGW KRFD Planned Maint London (Luton) …" at bounding box center [623, 292] width 971 height 498
click at [598, 305] on div at bounding box center [623, 301] width 971 height 19
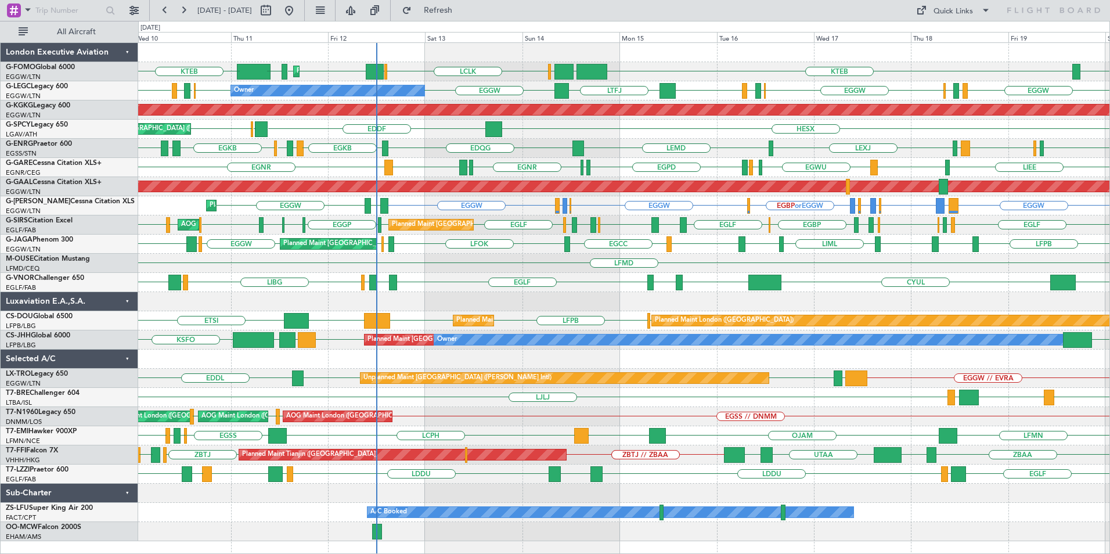
click at [431, 5] on fb-refresh-button "Refresh" at bounding box center [431, 10] width 81 height 21
click at [454, 10] on span "Refresh" at bounding box center [438, 10] width 49 height 8
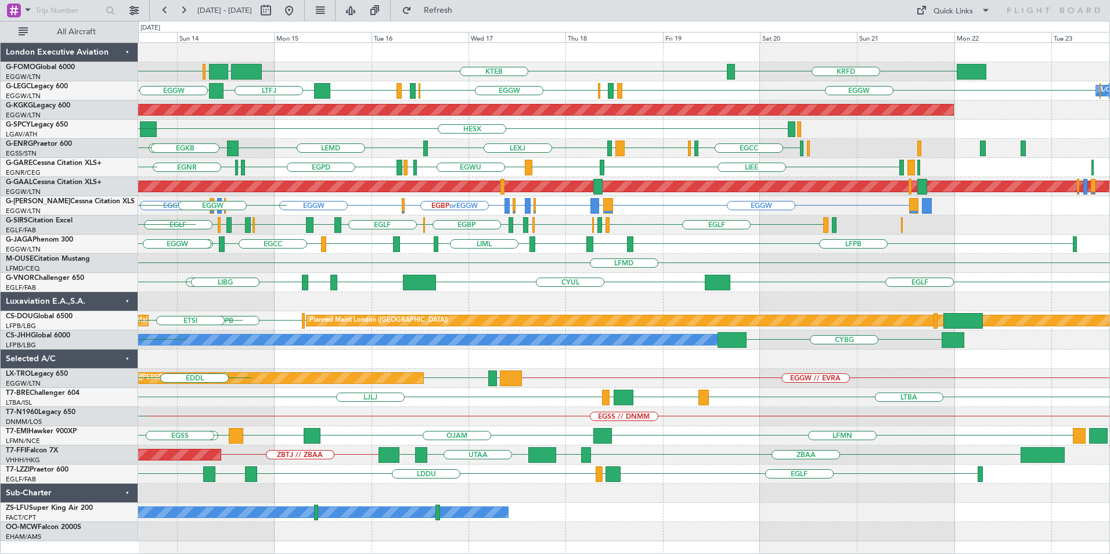
click at [378, 386] on div "EGGW // EVRA LLBG LGAV Unplanned Maint Athens (Eleftherios Venizelos Intl) LGAV…" at bounding box center [623, 378] width 971 height 19
click at [821, 396] on div "KTEB EGGW OLBA LCLK KRFD EGGW Planned Maint London (Luton) EGGW EDDH OLBA EGGW …" at bounding box center [623, 292] width 971 height 498
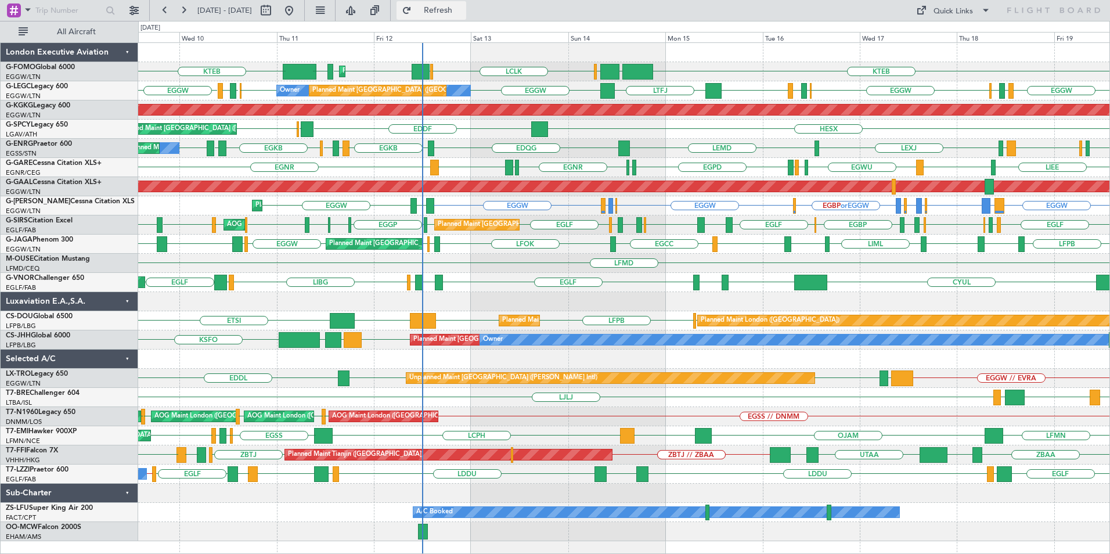
click at [463, 13] on span "Refresh" at bounding box center [438, 10] width 49 height 8
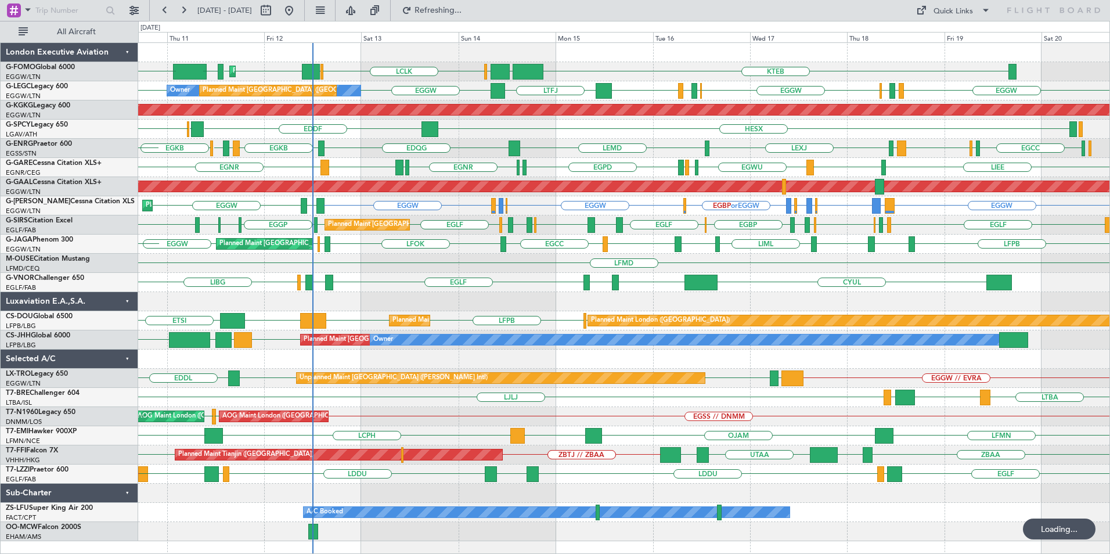
click at [690, 369] on div "Planned Maint London (Luton) KTEB EGGW OLBA LCLK OLBA EGGW EGGW EDDH KTEB Owner…" at bounding box center [623, 292] width 971 height 498
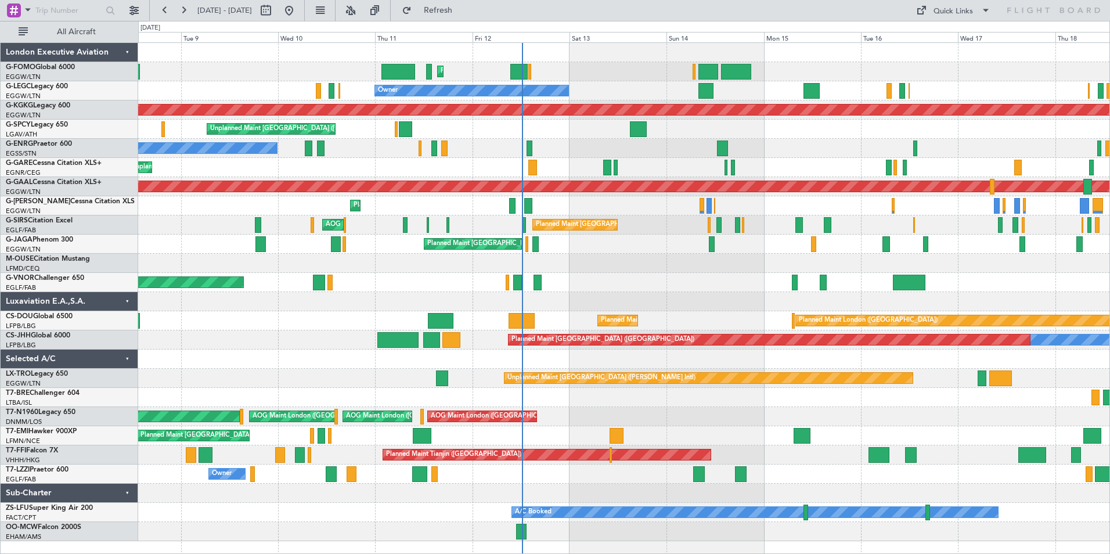
click at [579, 153] on div "Planned Maint London (Luton) Planned Maint London (Luton) Planned Maint London …" at bounding box center [623, 292] width 971 height 498
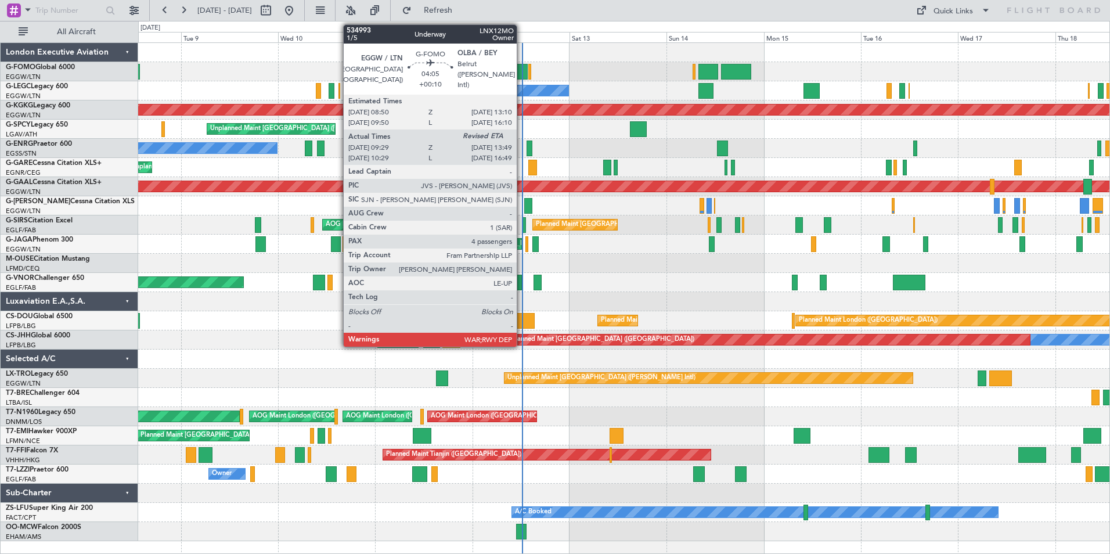
click at [520, 75] on div at bounding box center [519, 72] width 18 height 16
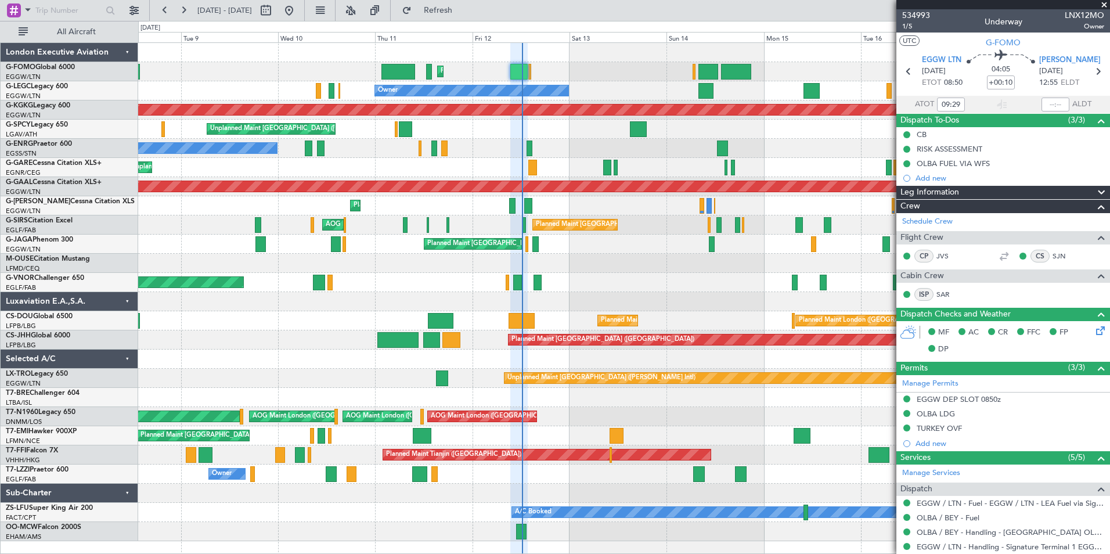
click at [570, 168] on div "Planned Maint London (Luton) Planned Maint London (Luton) Planned Maint London …" at bounding box center [623, 292] width 971 height 498
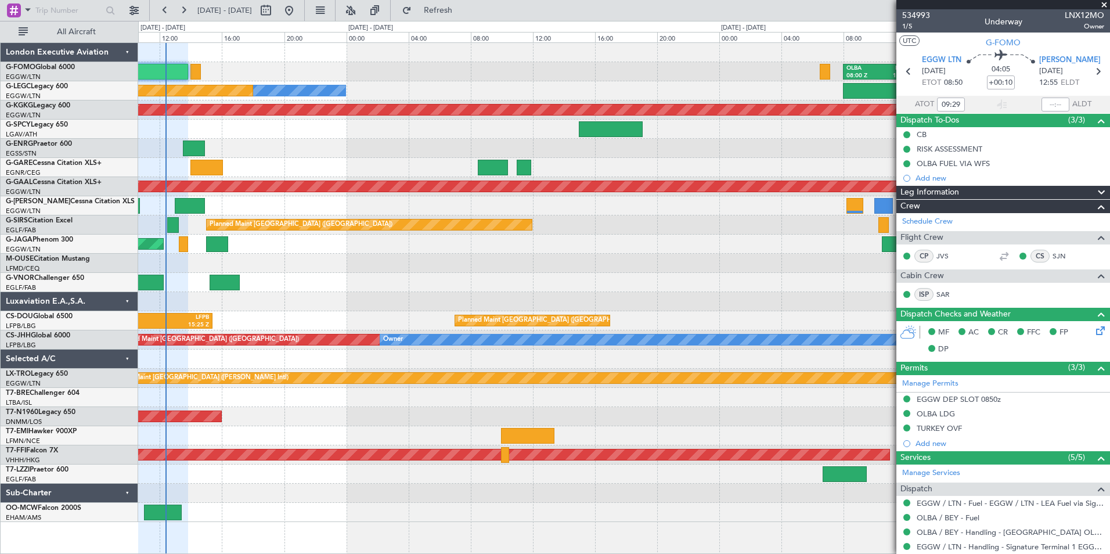
click at [254, 202] on div "OLBA 08:00 Z EGGW 12:45 Z EGGW 13:30 Z KTEB 21:00 Z Owner Planned Maint London …" at bounding box center [623, 282] width 971 height 479
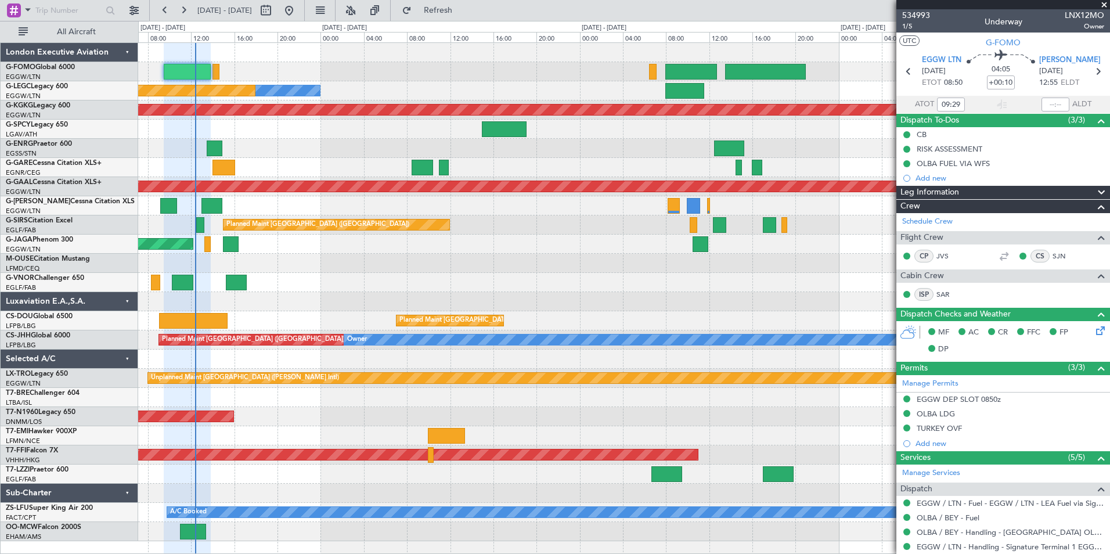
click at [585, 195] on div "Planned Maint Dusseldorf" at bounding box center [623, 186] width 971 height 19
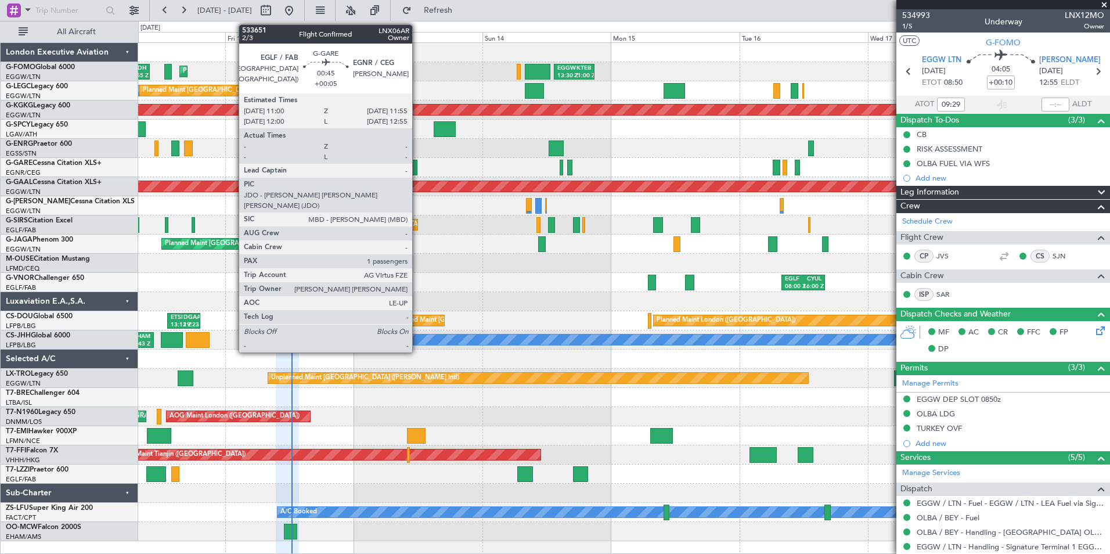
click at [583, 254] on div "EGGW 13:30 Z KTEB 21:00 Z KTEB 01:40 Z EDDH 09:55 Z Planned Maint London (Luton…" at bounding box center [623, 292] width 971 height 498
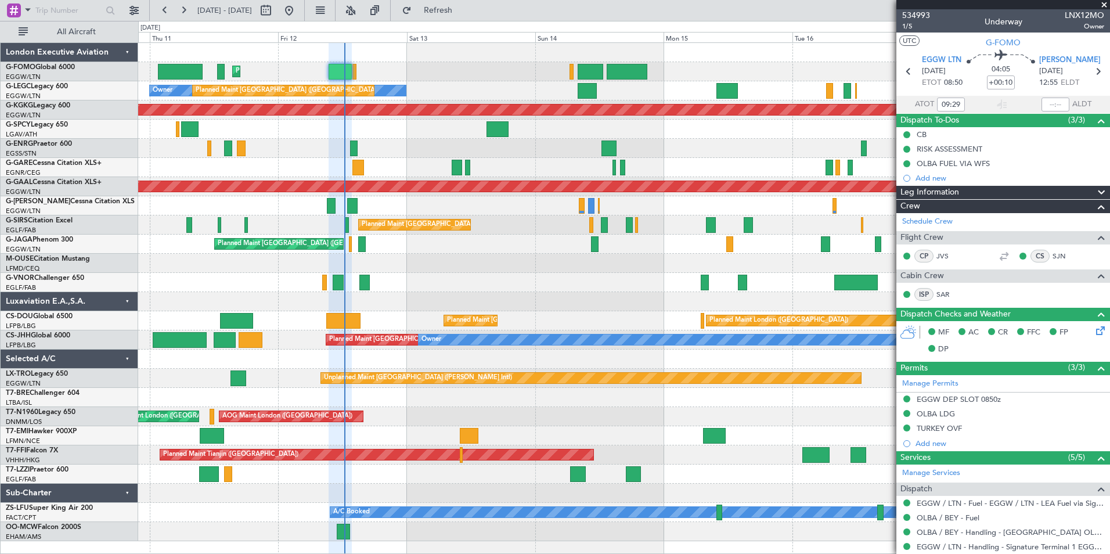
click at [431, 315] on div "Planned Maint London (Luton) Owner Planned Maint London (Luton) AOG Maint Istan…" at bounding box center [623, 292] width 971 height 498
click at [449, 9] on button "Refresh" at bounding box center [432, 10] width 70 height 19
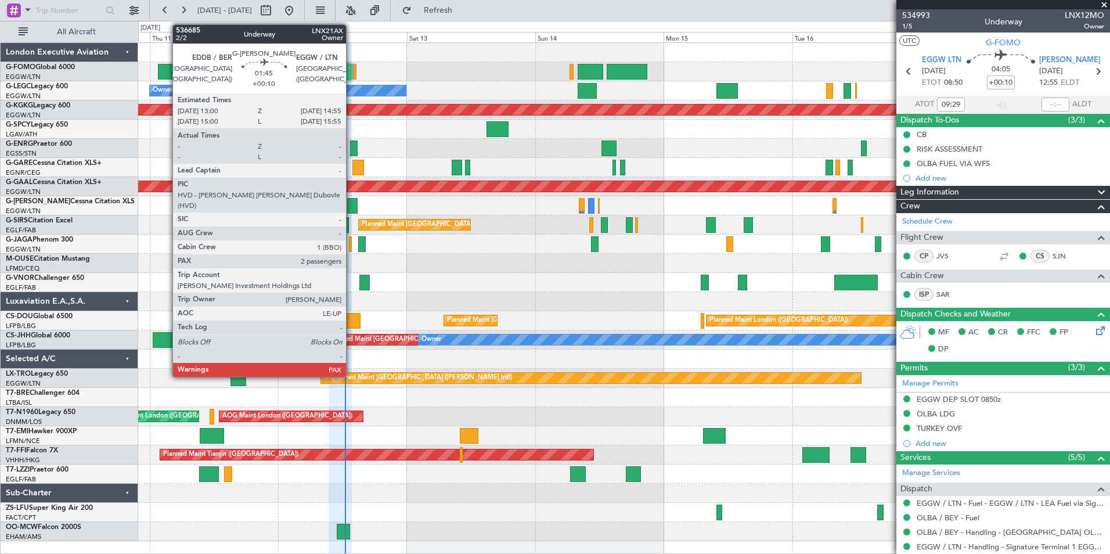
click at [351, 204] on div at bounding box center [352, 206] width 10 height 16
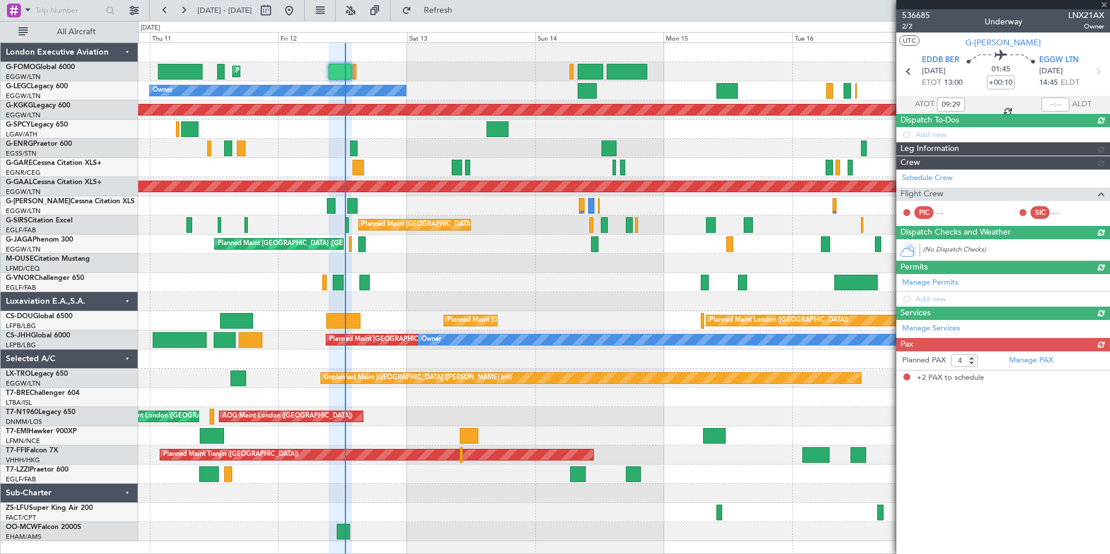
type input "2"
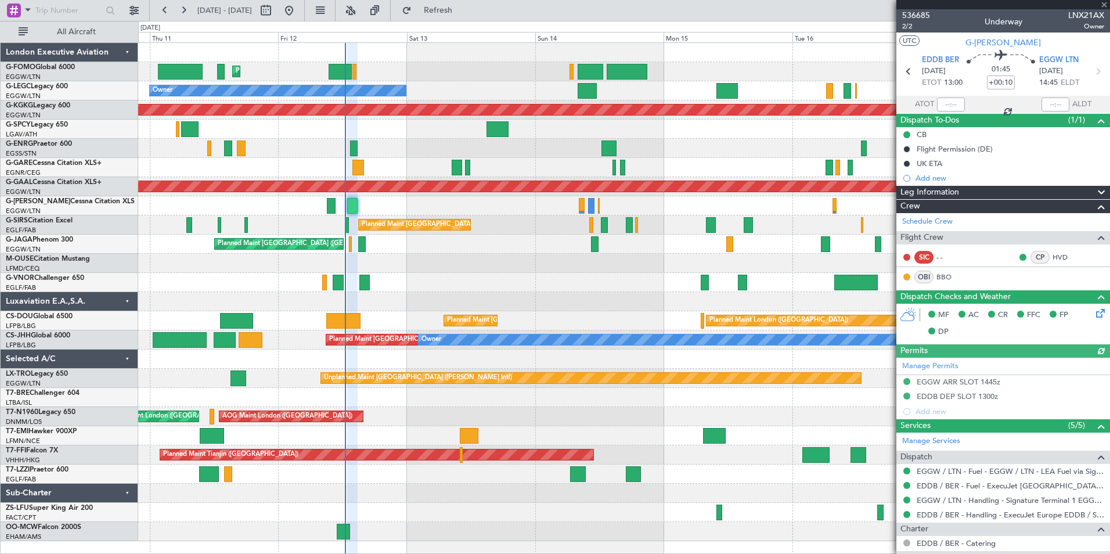
scroll to position [139, 0]
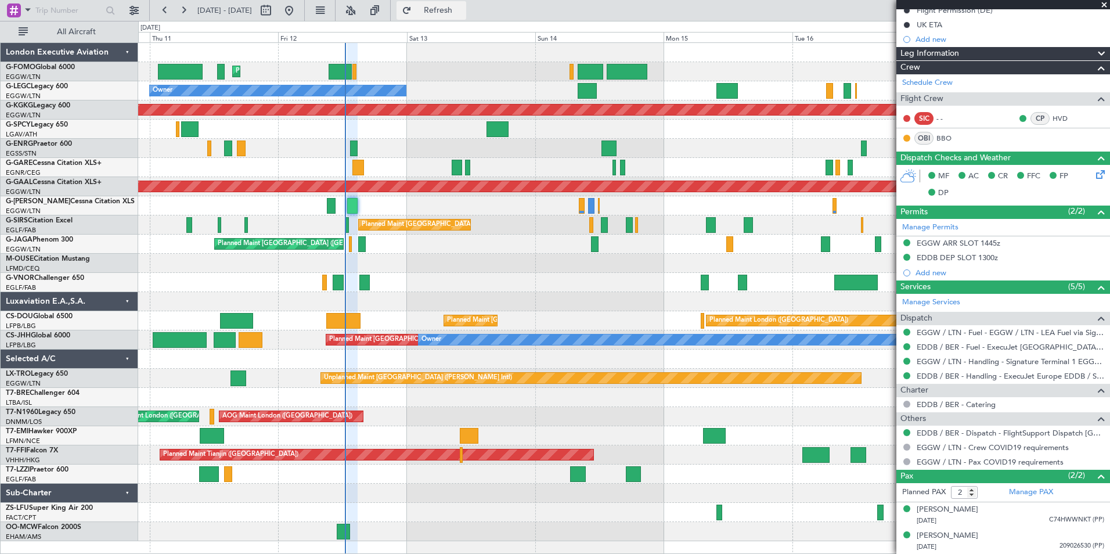
click at [453, 15] on button "Refresh" at bounding box center [432, 10] width 70 height 19
